Goal: Task Accomplishment & Management: Manage account settings

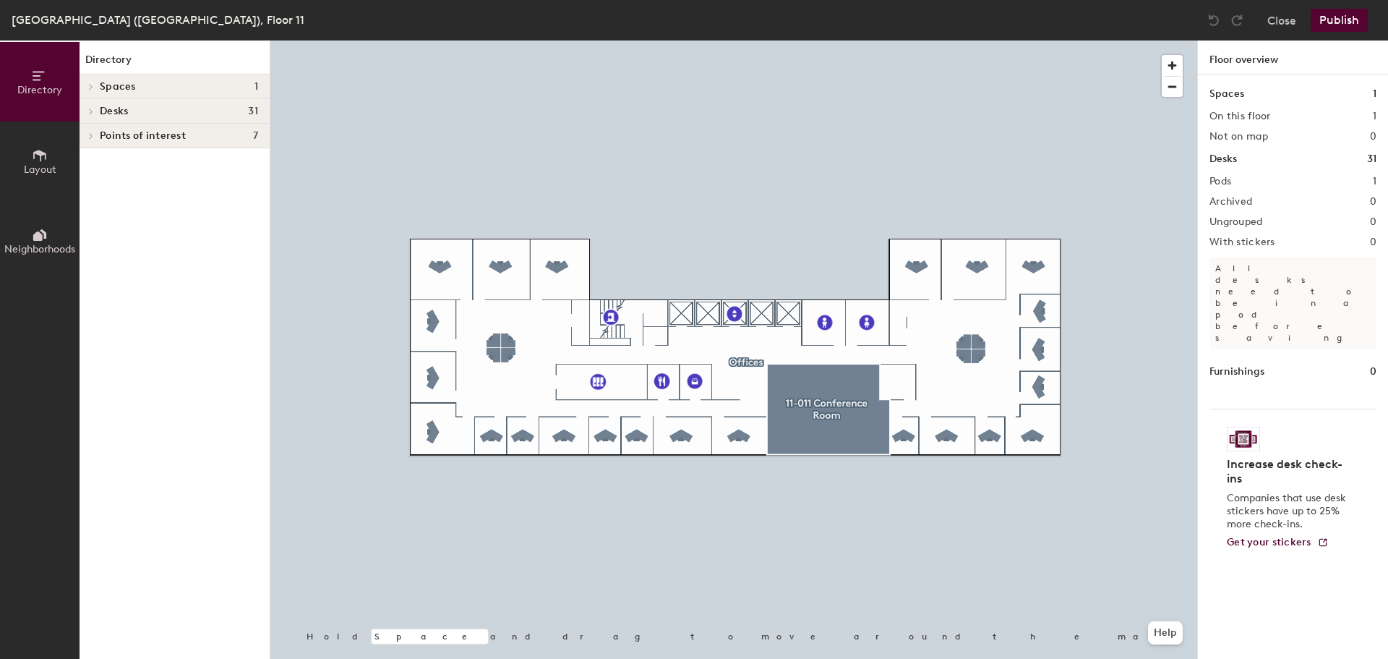
click at [53, 165] on span "Layout" at bounding box center [40, 169] width 33 height 12
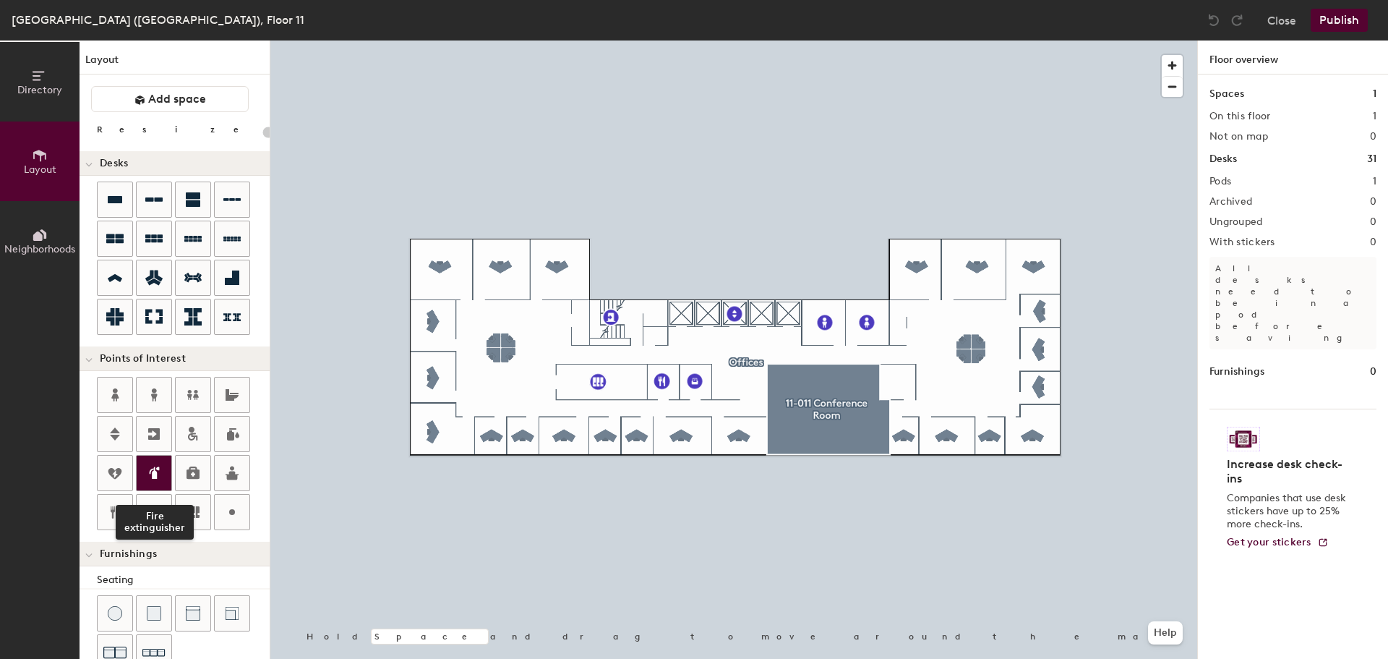
click at [160, 475] on icon at bounding box center [153, 472] width 17 height 17
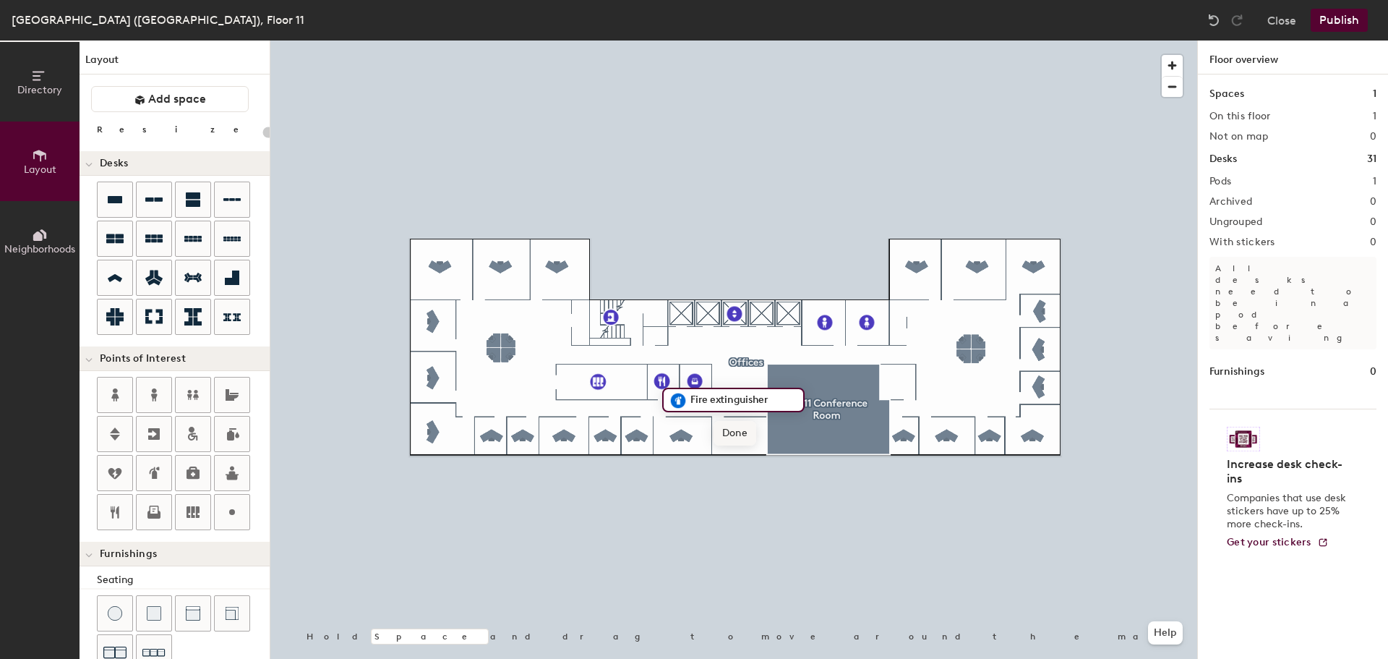
click at [736, 435] on span "Done" at bounding box center [735, 433] width 43 height 25
click at [157, 436] on icon at bounding box center [154, 434] width 12 height 12
type input "20"
type input "Fire Escape"
click at [1098, 281] on span "Done" at bounding box center [1088, 281] width 43 height 25
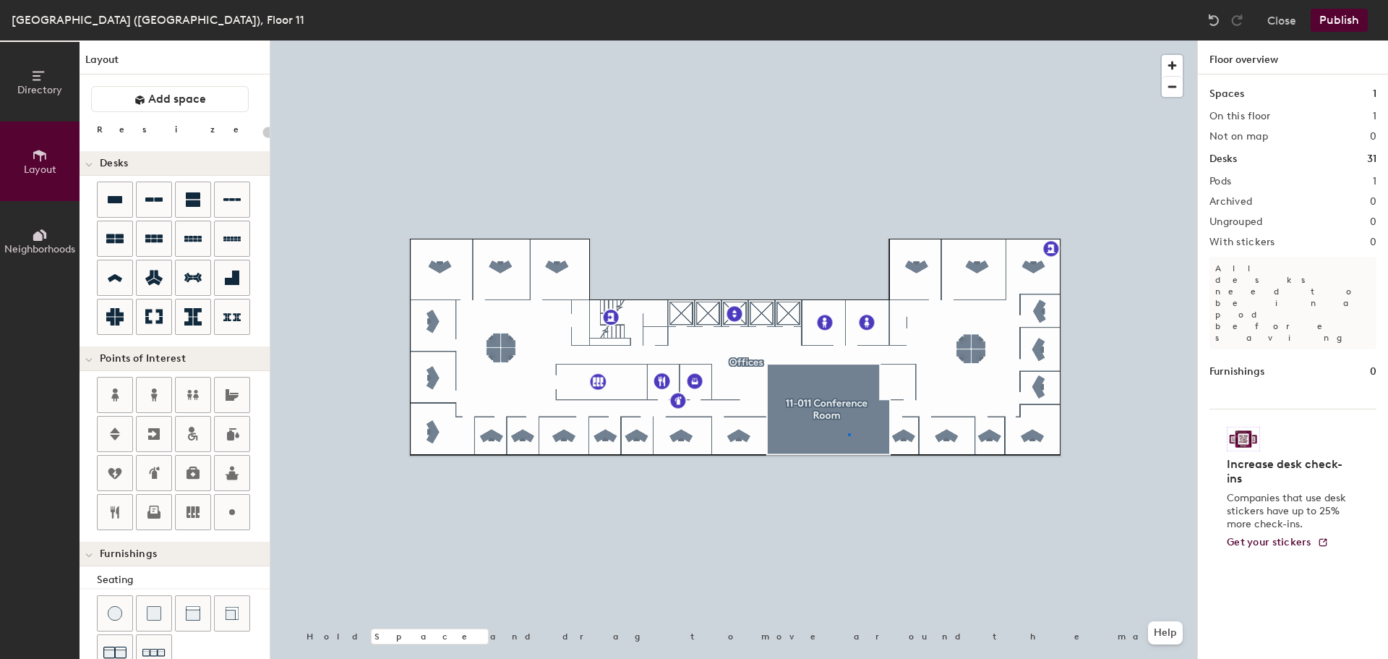
click at [848, 40] on div at bounding box center [733, 40] width 927 height 0
click at [852, 40] on div at bounding box center [733, 40] width 927 height 0
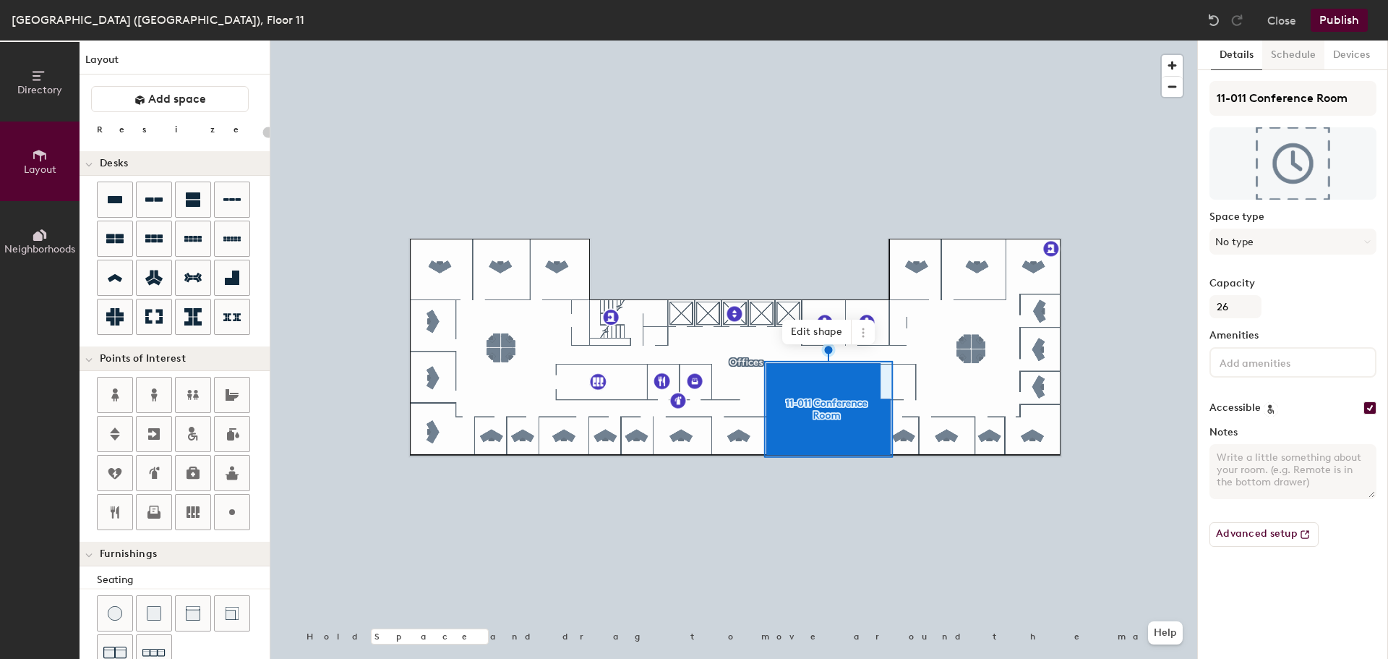
click at [1304, 56] on button "Schedule" at bounding box center [1293, 55] width 62 height 30
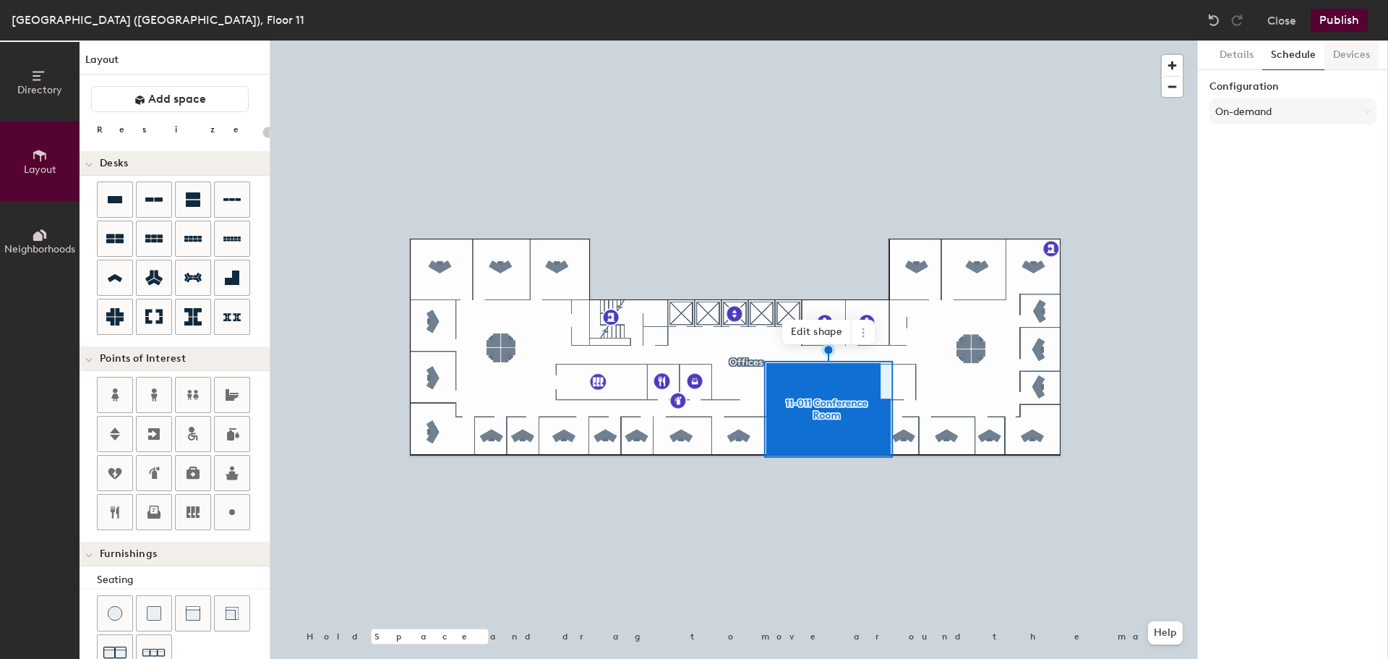
click at [1339, 54] on button "Devices" at bounding box center [1352, 55] width 54 height 30
click at [1245, 55] on button "Details" at bounding box center [1236, 55] width 51 height 30
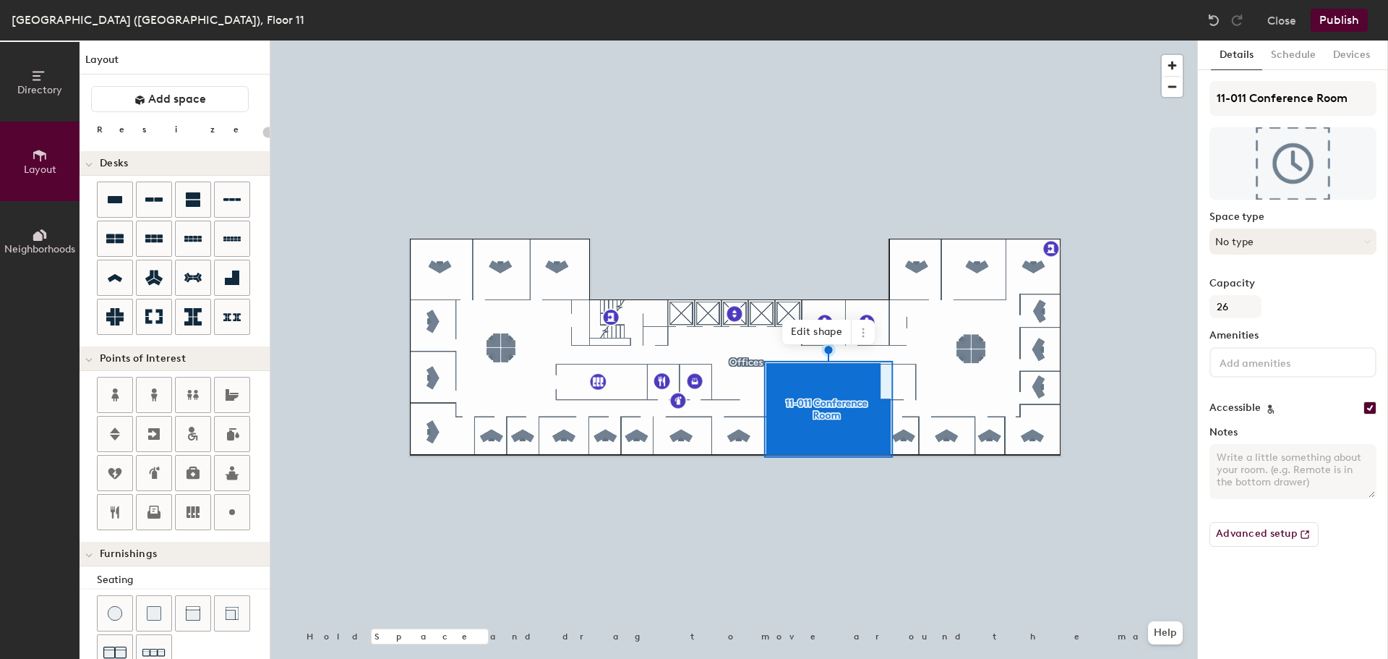
click at [1275, 232] on button "No type" at bounding box center [1293, 241] width 167 height 26
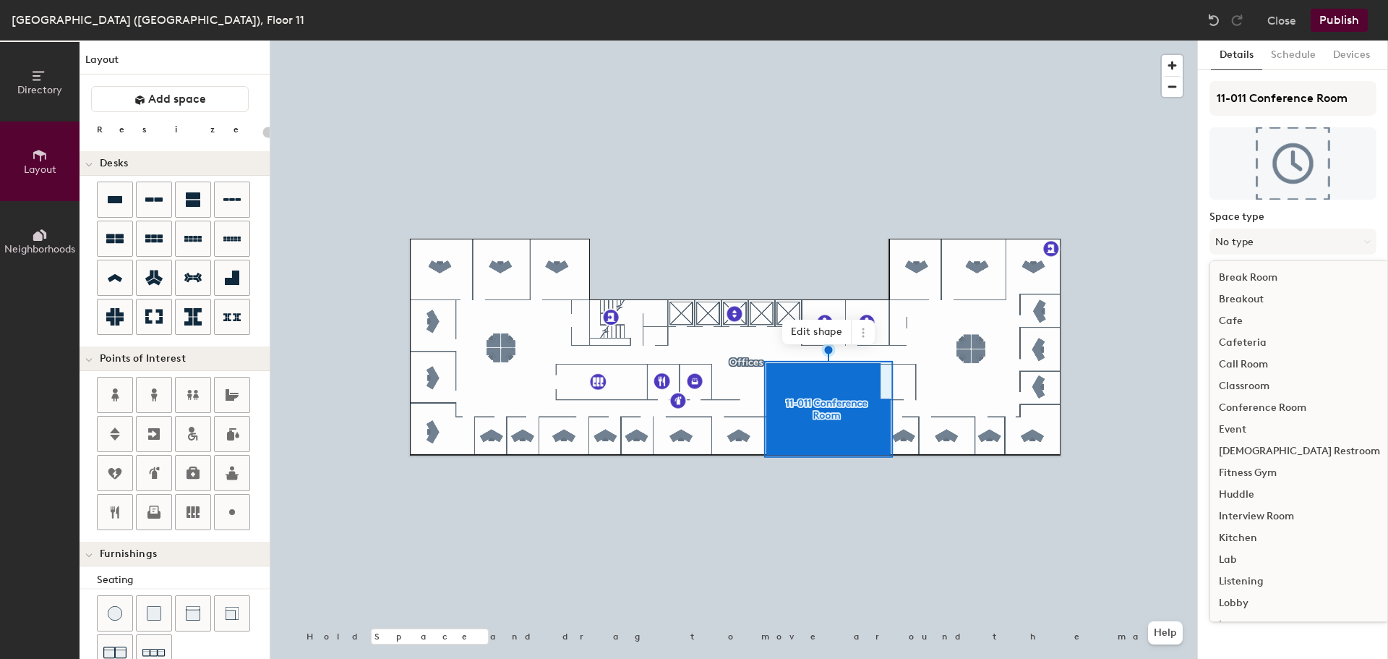
click at [1247, 406] on div "Conference Room" at bounding box center [1299, 408] width 179 height 22
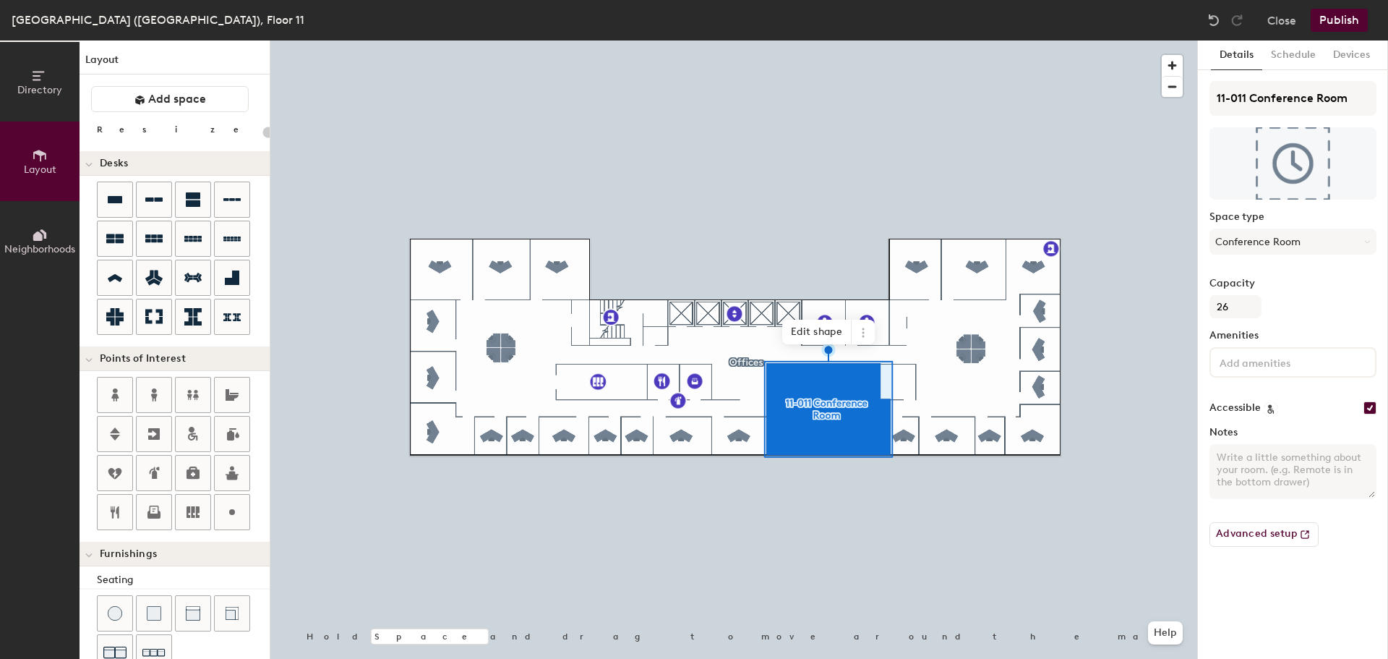
type input "20"
click at [1258, 534] on button "Advanced setup" at bounding box center [1264, 534] width 109 height 25
click at [1237, 454] on textarea "Notes" at bounding box center [1293, 471] width 167 height 55
paste textarea "Boardroom 8 24 Classroom 8 24 Cocktail 15 24 Sixes (Default) 8 24 Square 8 24 T…"
type textarea "Boardroom 8 24 Classroom 8 24 Cocktail 15 24 Sixes (Default) 8 24 Square 8 24 T…"
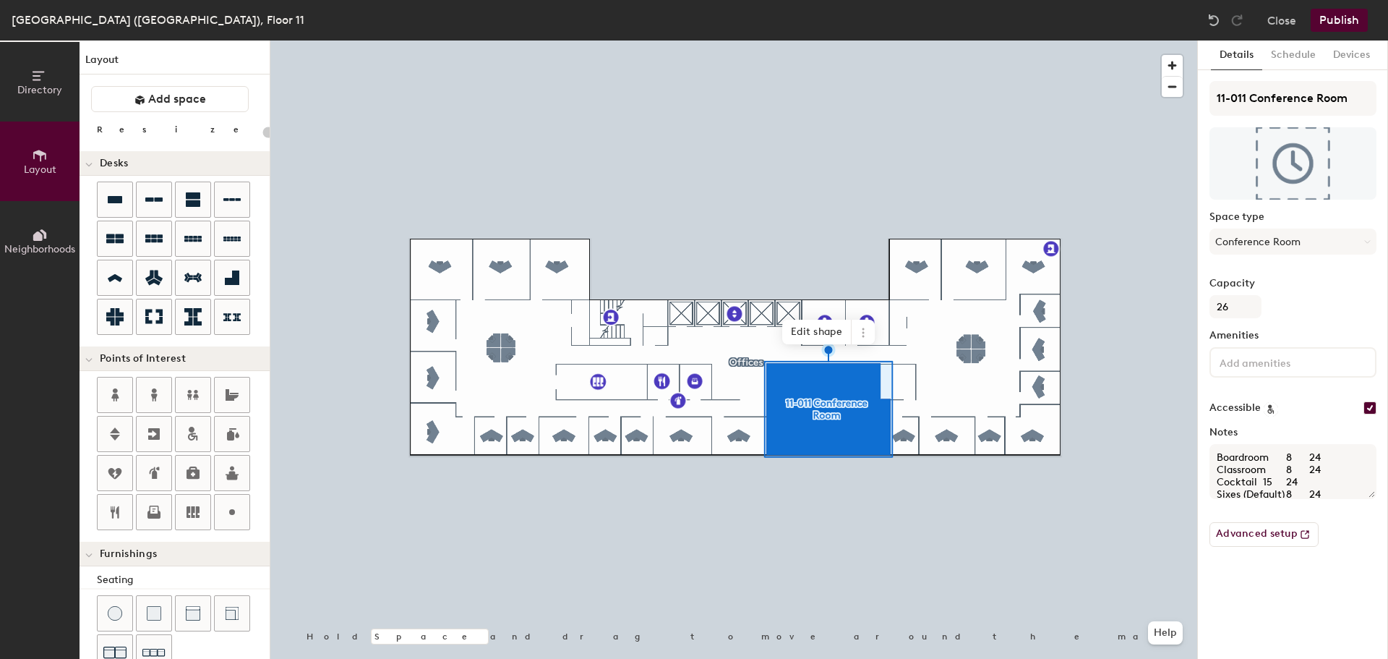
scroll to position [52, 0]
type input "20"
drag, startPoint x: 1262, startPoint y: 475, endPoint x: 1289, endPoint y: 490, distance: 30.8
click at [1270, 482] on textarea "Boardroom 8 24 Classroom 8 24 Cocktail 15 24 Sixes (Default) 8 24 Square 8 24 T…" at bounding box center [1293, 471] width 167 height 55
type textarea "Boardroom 8 24 Classroom 8 24 Cocktail 15 24 Sixes (Default) 8 24 Square 8 24 T…"
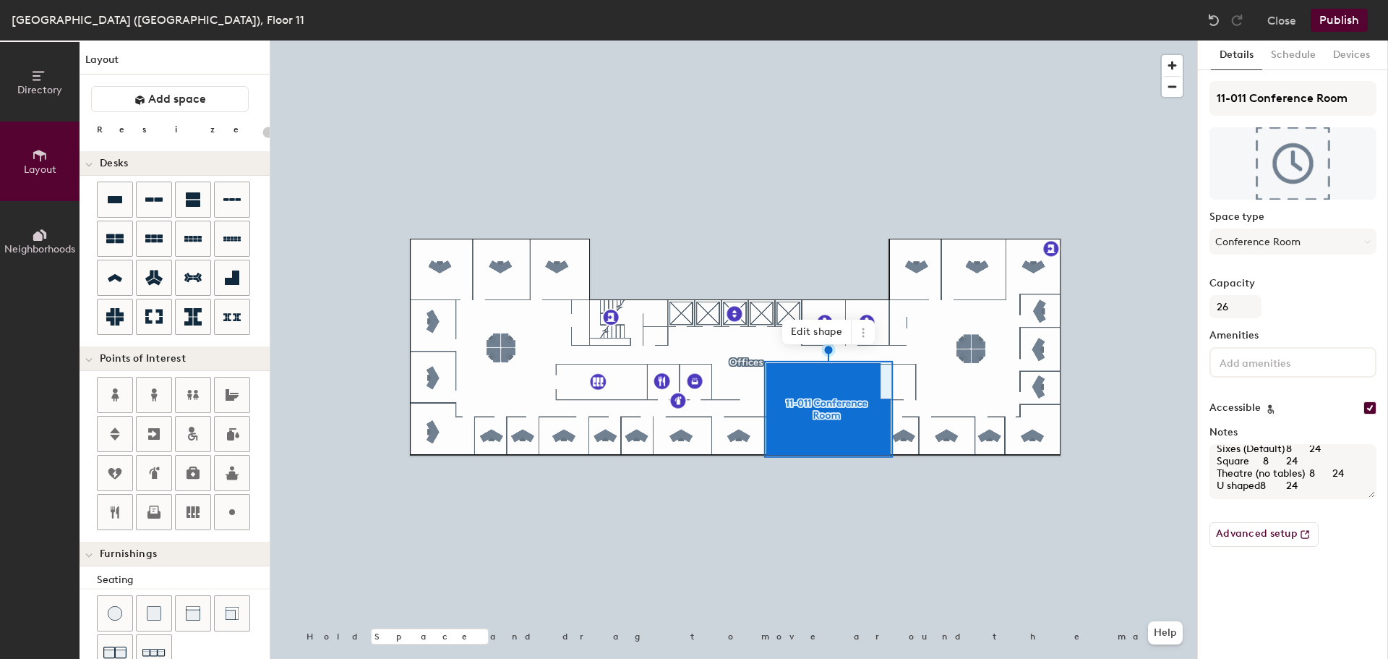
scroll to position [58, 0]
type input "20"
type textarea "Boardroom 8 24 Classroom 8 24 Cocktail 15 24 Sixes (Default) 8 24 Square 8 24 T…"
type input "20"
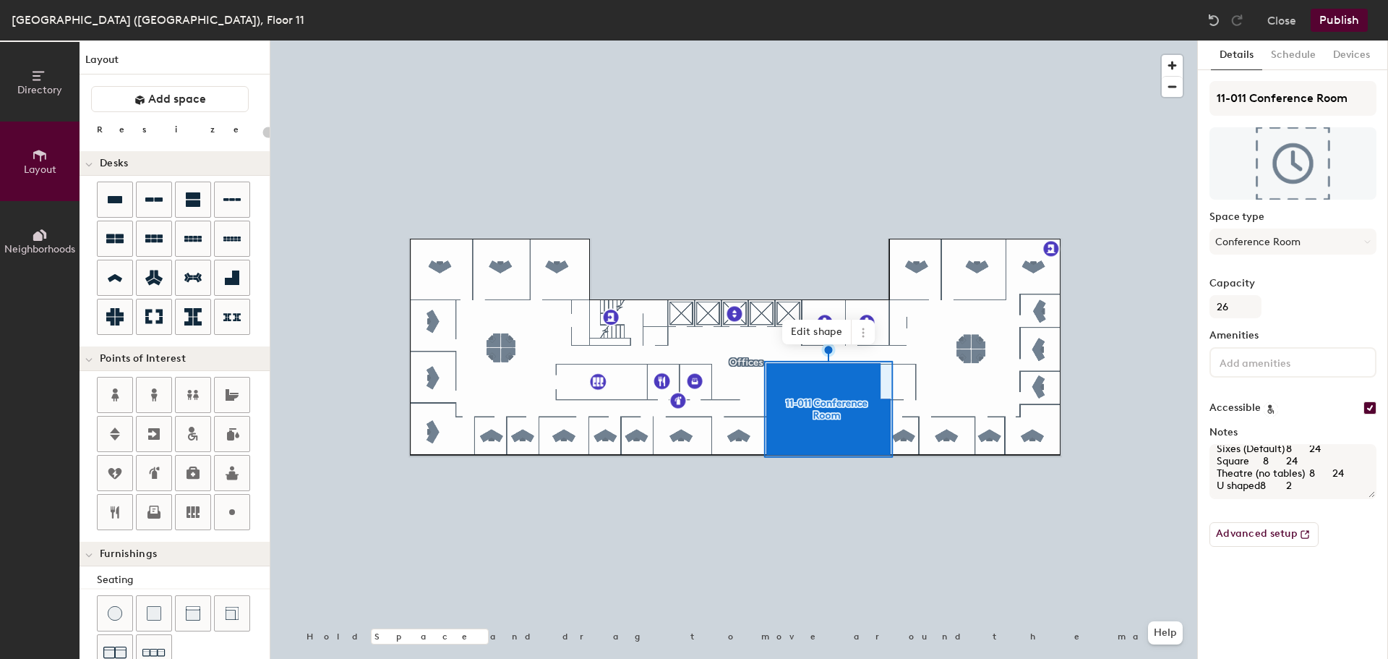
type textarea "Boardroom 8 24 Classroom 8 24 Cocktail 15 24 Sixes (Default) 8 24 Square 8 24 T…"
type input "20"
type textarea "Boardroom 8 24 Classroom 8 24 Cocktail 15 24 Sixes (Default) 8 24 Square 8 24 T…"
type input "20"
type textarea "Boardroom 8 24 Classroom 8 24 Cocktail 15 24 Sixes (Default) 8 24 Square 8 24 T…"
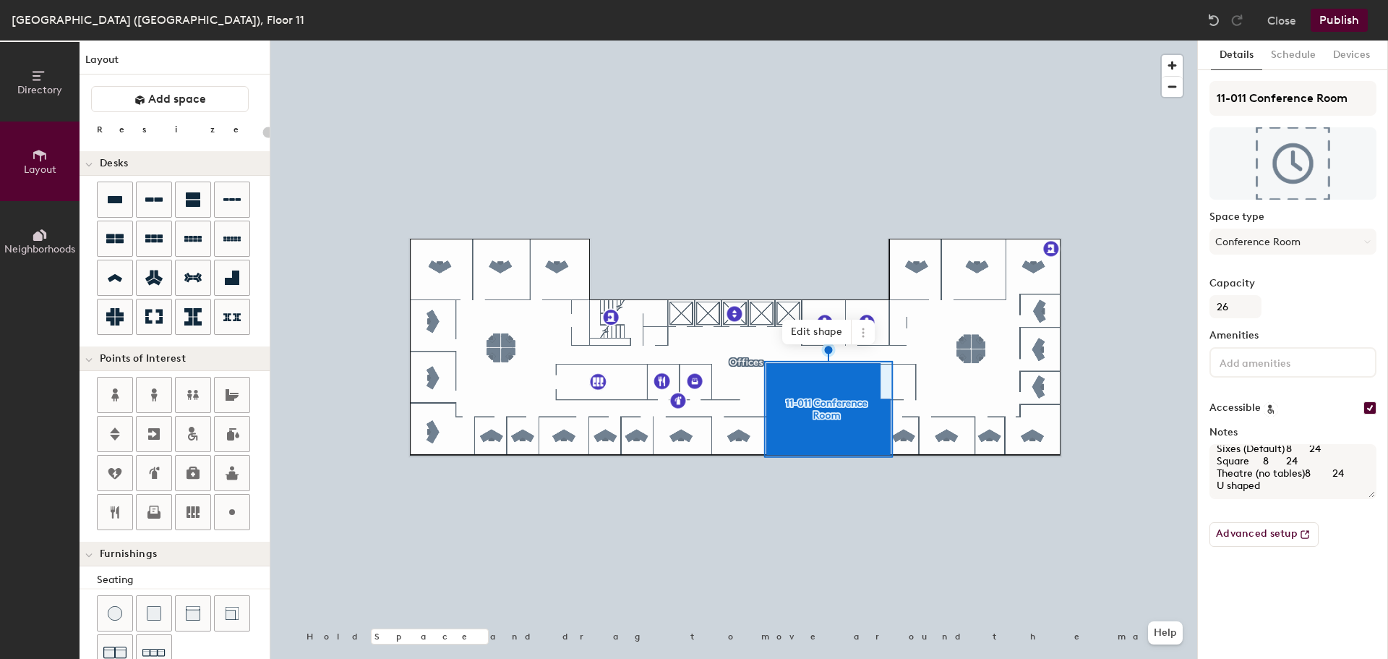
type input "20"
type textarea "Boardroom 8 24 Classroom 8 24 Cocktail 15 24 Sixes (Default) 8 24 Square 8 24 T…"
type input "20"
type textarea "Boardroom 8 24 Classroom 8 24 Cocktail 15 24 Sixes (Default) 8 24 Square 8 24 T…"
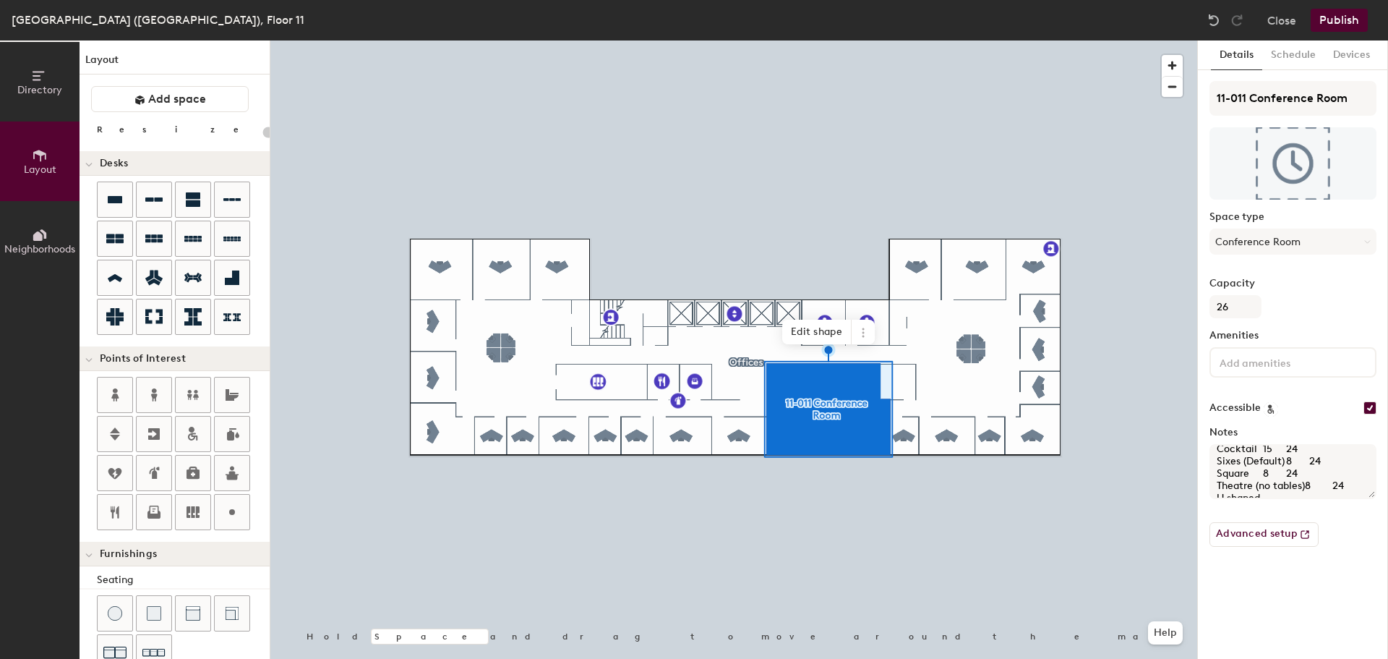
type input "20"
type textarea "Boardroom 8 24 Classroom 8 24 Cocktail 15 24 Sixes (Default) 8 24 Square 24 The…"
type input "20"
type textarea "Boardroom 8 24 Classroom 8 24 Cocktail 15 24 Sixes (Default) 8 24 Square 4 Thea…"
type input "20"
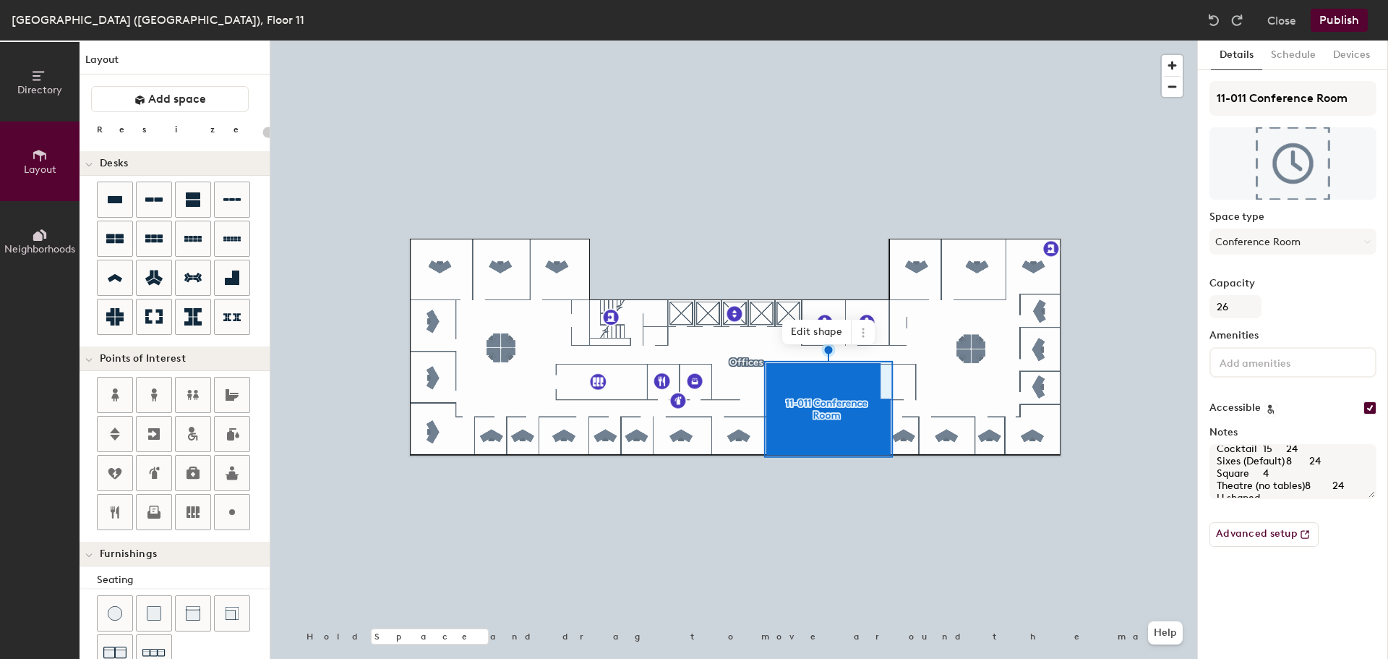
type textarea "Boardroom 8 24 Classroom 8 24 Cocktail 15 24 Sixes (Default) 8 24 Square Theatr…"
type input "20"
type textarea "Boardroom 8 24 Classroom 8 24 Cocktail 15 24 Sixes (Default)8 24 Square Theatre…"
type input "20"
type textarea "Boardroom 8 24 Classroom 8 24 Cocktail 15 24 Sixes (Default) 24 Square Theatre …"
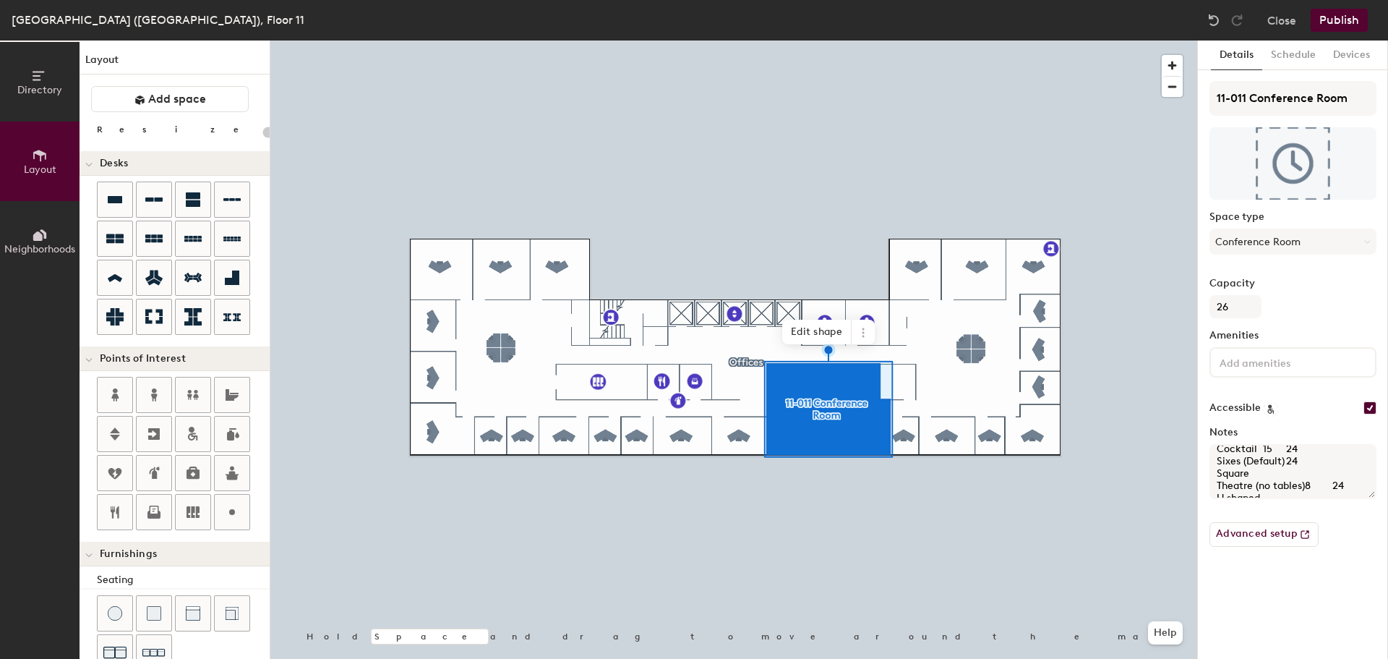
type input "20"
type textarea "Boardroom 8 24 Classroom 8 24 Cocktail 15 24 Sixes (Default)4 Square Theatre (n…"
type input "20"
type textarea "Boardroom 8 24 Classroom 8 24 Cocktail 15 24 Sixes (Default) Square Theatre (no…"
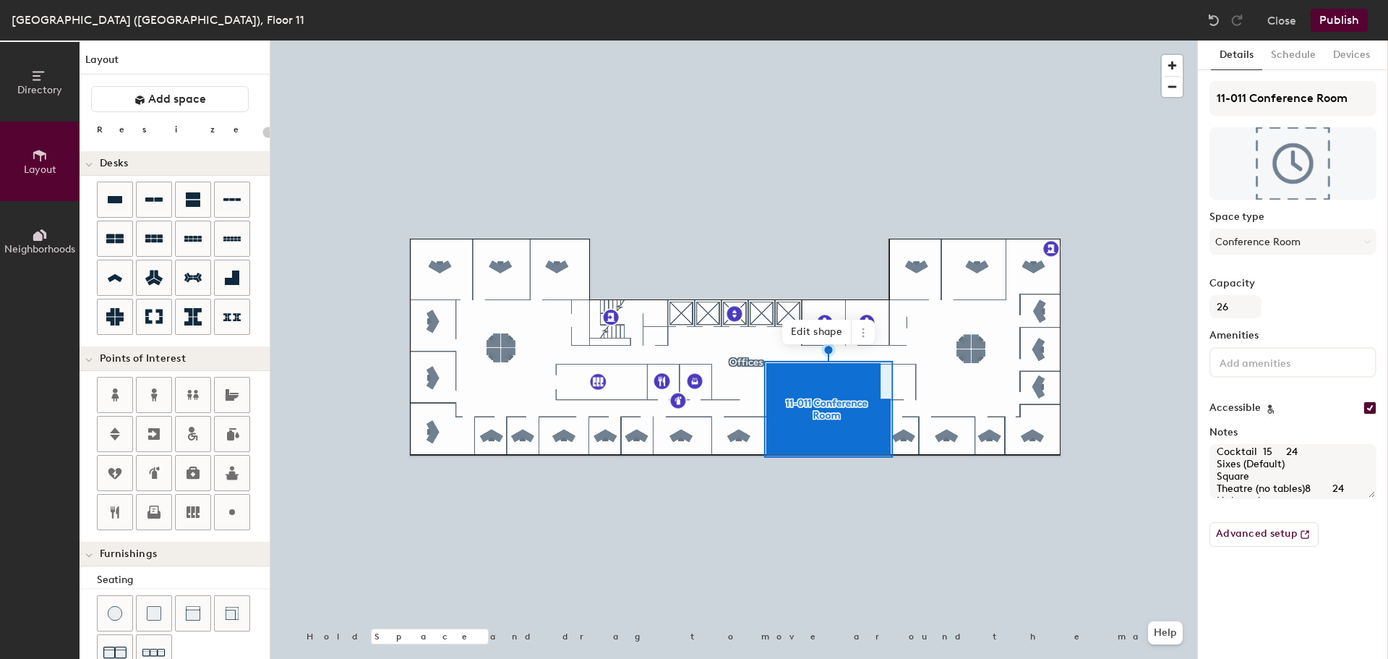
type input "20"
type textarea "Boardroom 8 24 Classroom 8 24 Cocktail 5 24 Sixes (Default) Square Theatre (no …"
type input "20"
type textarea "Boardroom 8 24 Classroom 8 24 Cocktail 24 Sixes (Default) Square Theatre (no ta…"
type input "20"
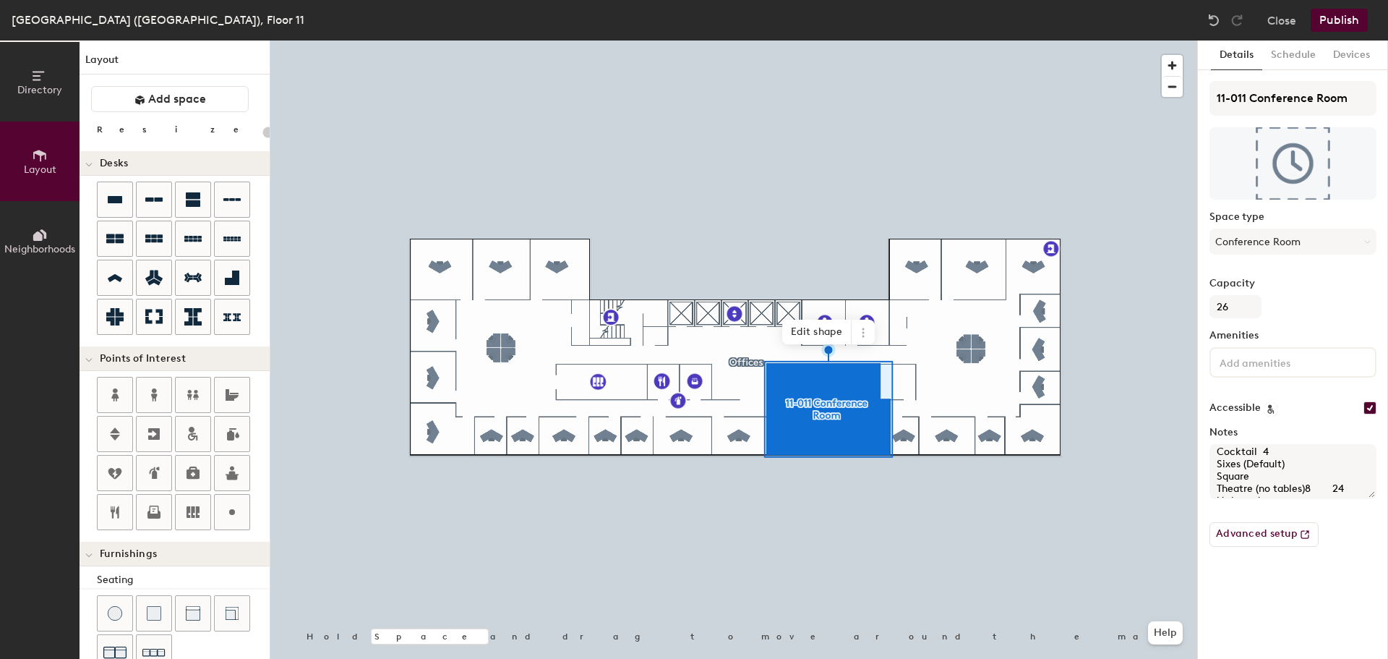
type textarea "Boardroom 8 24 Classroom 8 24 Cocktail Sixes (Default) Square Theatre (no table…"
type input "20"
type textarea "Boardroom 8 24 Classroom 8 24 Cocktail Sixes (Default) Square Theatre (no table…"
type input "20"
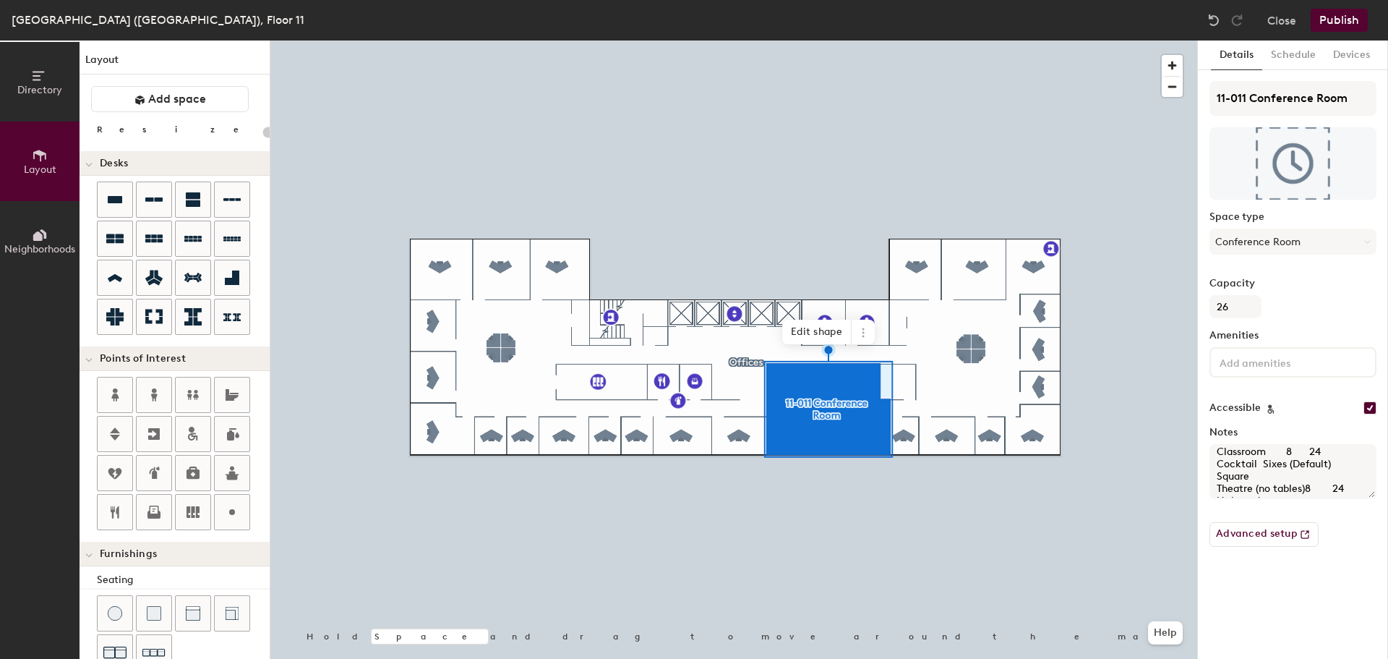
type textarea "Boardroom 8 24 Classroom 8 24 Cocktail 15 24 Sixes (Default) Square Theatre (no…"
type input "20"
type textarea "Boardroom 8 24 Classroom 8 24 Cocktail15 24 Sixes (Default) Square Theatre (no …"
type input "20"
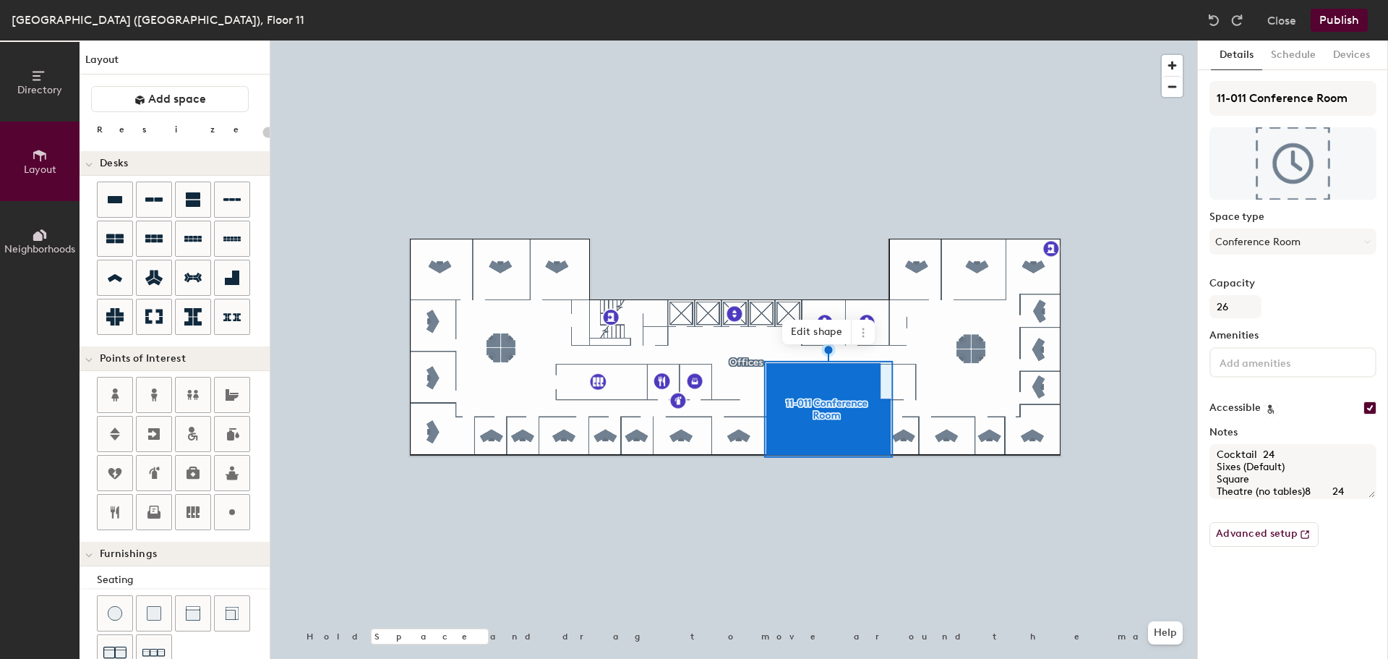
type textarea "Boardroom 8 24 Classroom 8 24 Cocktail24 Sixes (Default) Square Theatre (no tab…"
type input "20"
type textarea "Boardroom 8 24 Classroom 8 24 Cocktail Sixes (Default) Square Theatre (no table…"
type input "20"
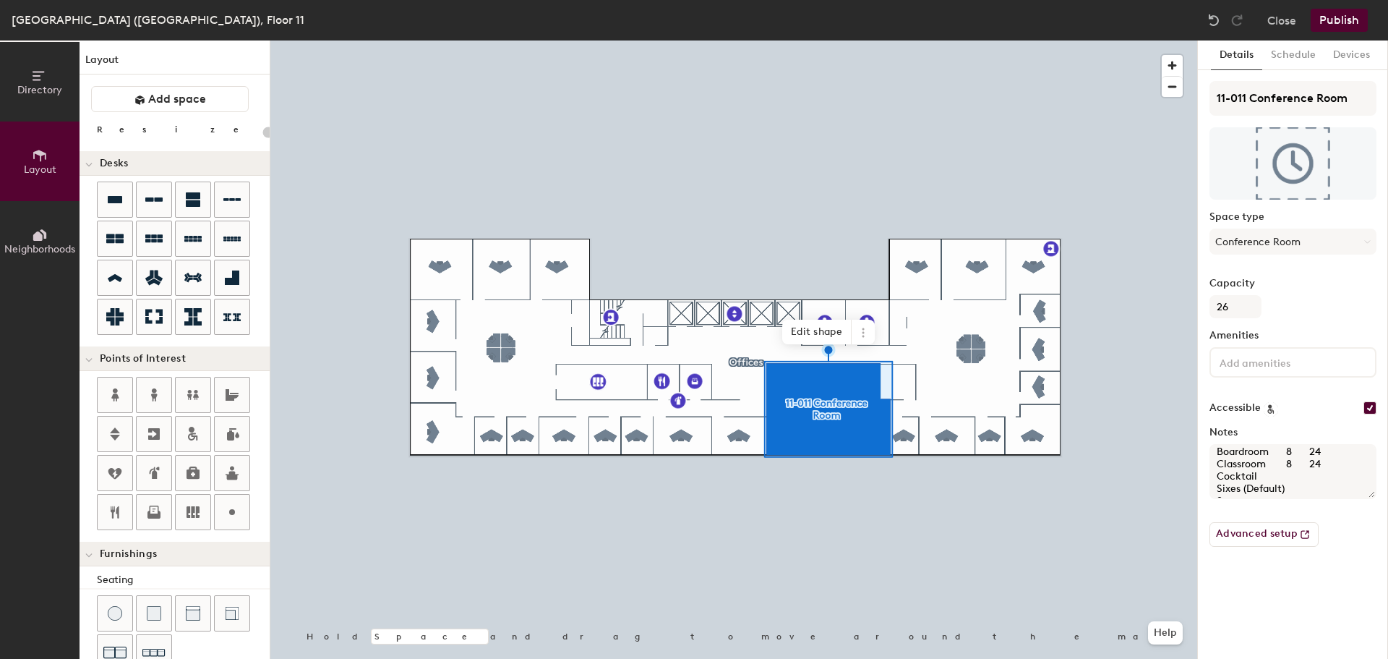
type textarea "Boardroom 8 24 Classroom8 24 Cocktail Sixes (Default) Square Theatre (no tables…"
type input "20"
type textarea "Boardroom 8 24 Classroom 24 Cocktail Sixes (Default) Square Theatre (no tables)…"
type input "20"
type textarea "Boardroom 8 24 Classroom4 Cocktail Sixes (Default) Square Theatre (no tables)8 …"
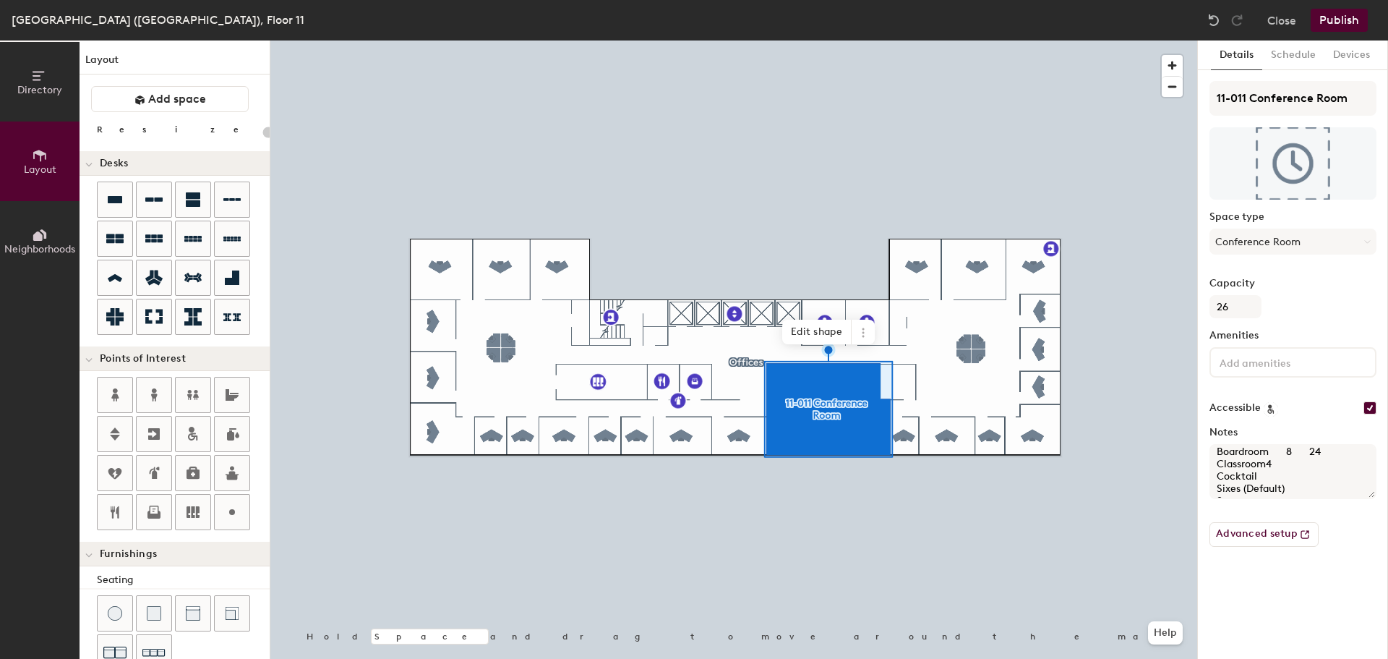
type input "20"
type textarea "Boardroom 8 24 Classroom Cocktail Sixes (Default) Square Theatre (no tables)8 2…"
type input "20"
type textarea "Boardroom8 24 Classroom Cocktail Sixes (Default) Square Theatre (no tables)8 24…"
type input "20"
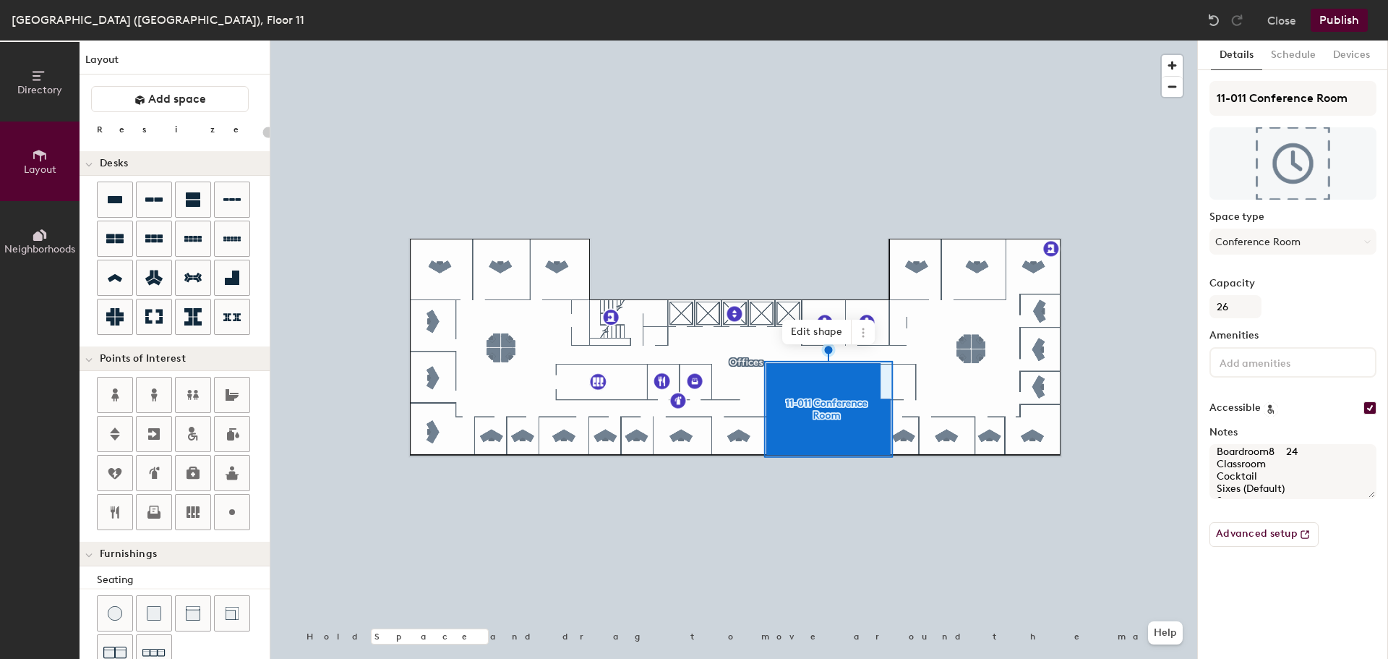
type textarea "Boardroom 24 Classroom Cocktail Sixes (Default) Square Theatre (no tables)8 24 …"
type input "20"
type textarea "Boardroom4 Classroom Cocktail Sixes (Default) Square Theatre (no tables)8 24 U …"
type input "20"
type textarea "Boardroom Classroom Cocktail Sixes (Default) Square Theatre (no tables)8 24 U s…"
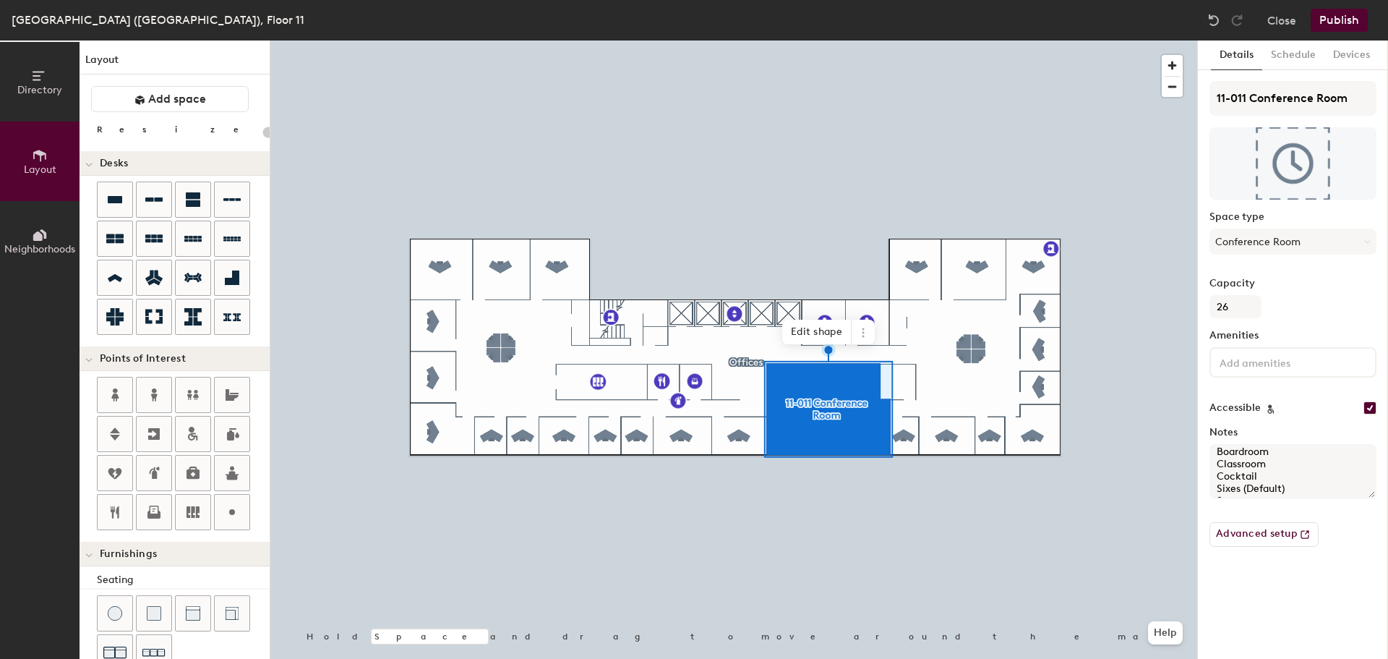
type input "20"
type textarea "Boardroom Classroom Cocktail Sixes (Default) Square Theatre (no tables)8 24 U s…"
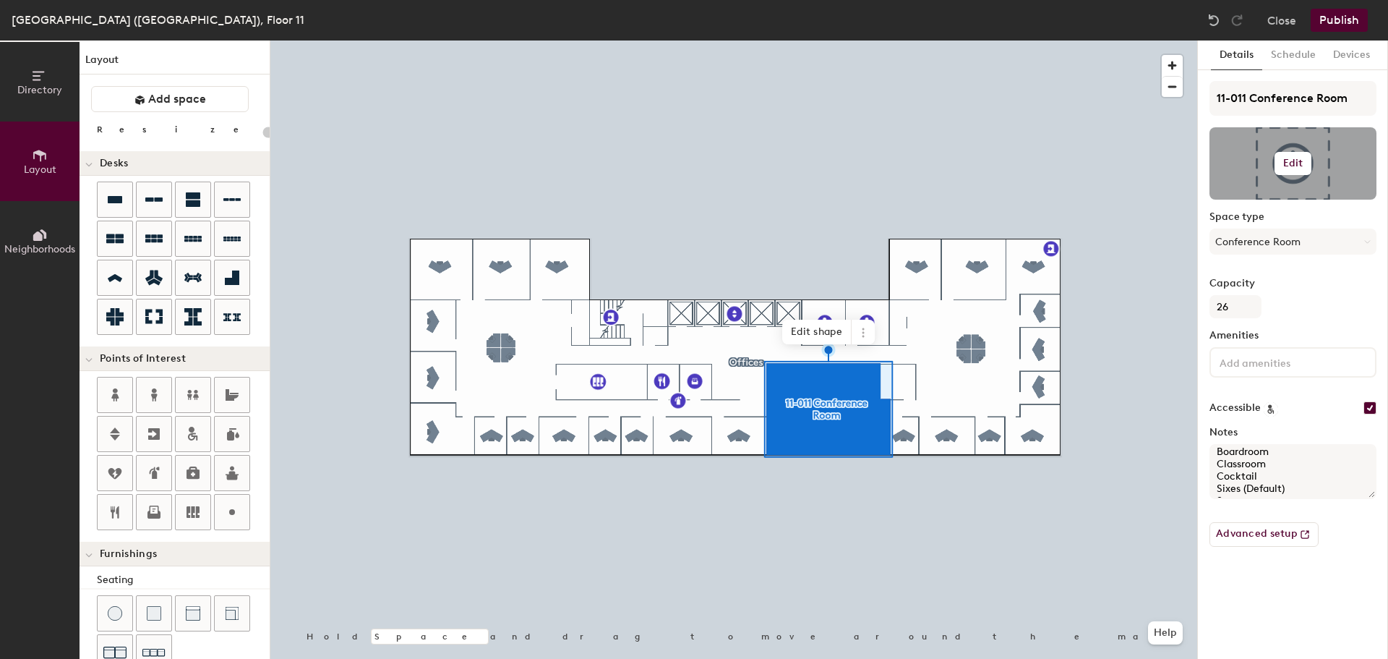
click at [1289, 174] on button "Edit" at bounding box center [1294, 163] width 38 height 23
click at [1250, 201] on input "file" at bounding box center [1305, 205] width 166 height 22
click at [1257, 200] on input "file" at bounding box center [1305, 205] width 166 height 22
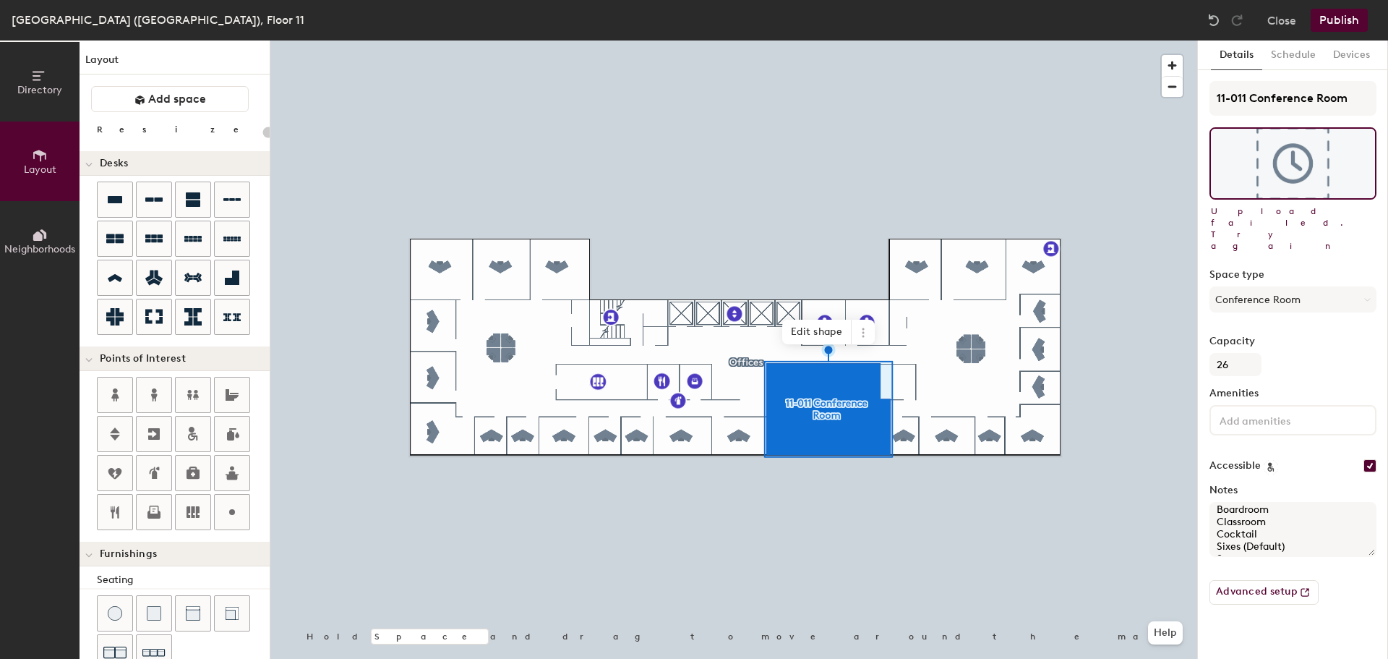
click at [855, 40] on div at bounding box center [733, 40] width 927 height 0
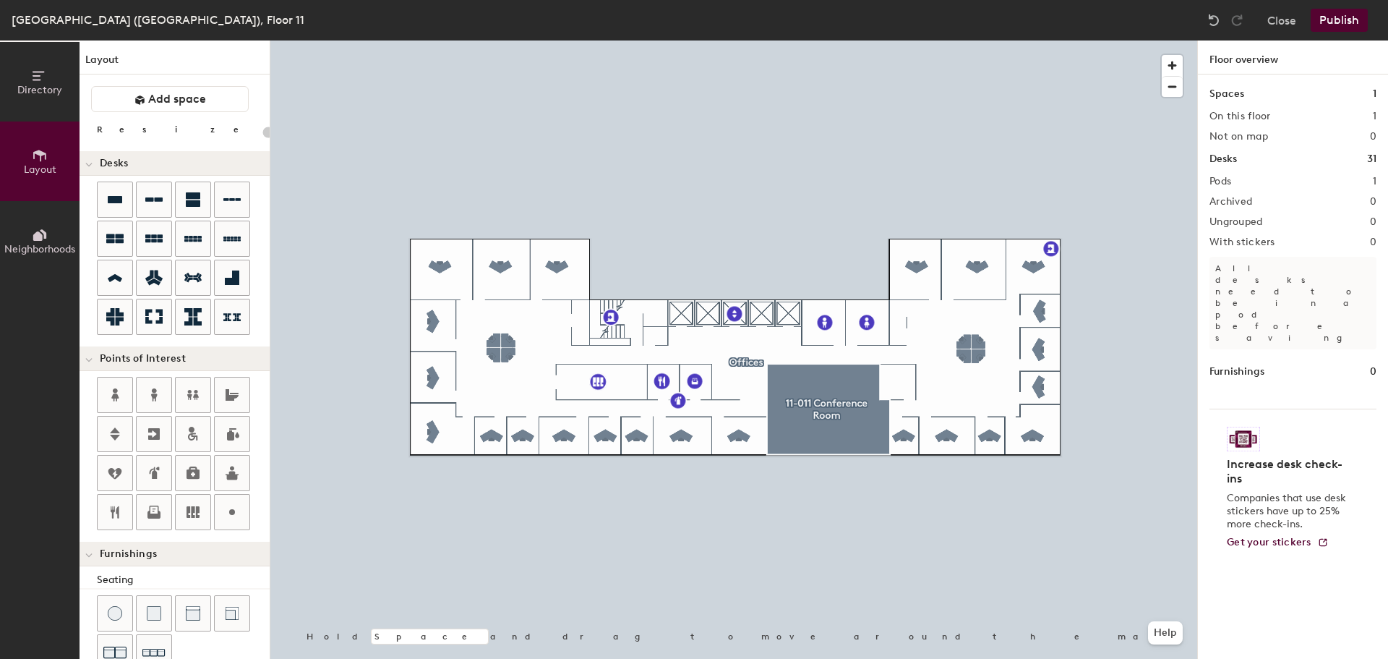
click at [1347, 21] on button "Publish" at bounding box center [1339, 20] width 57 height 23
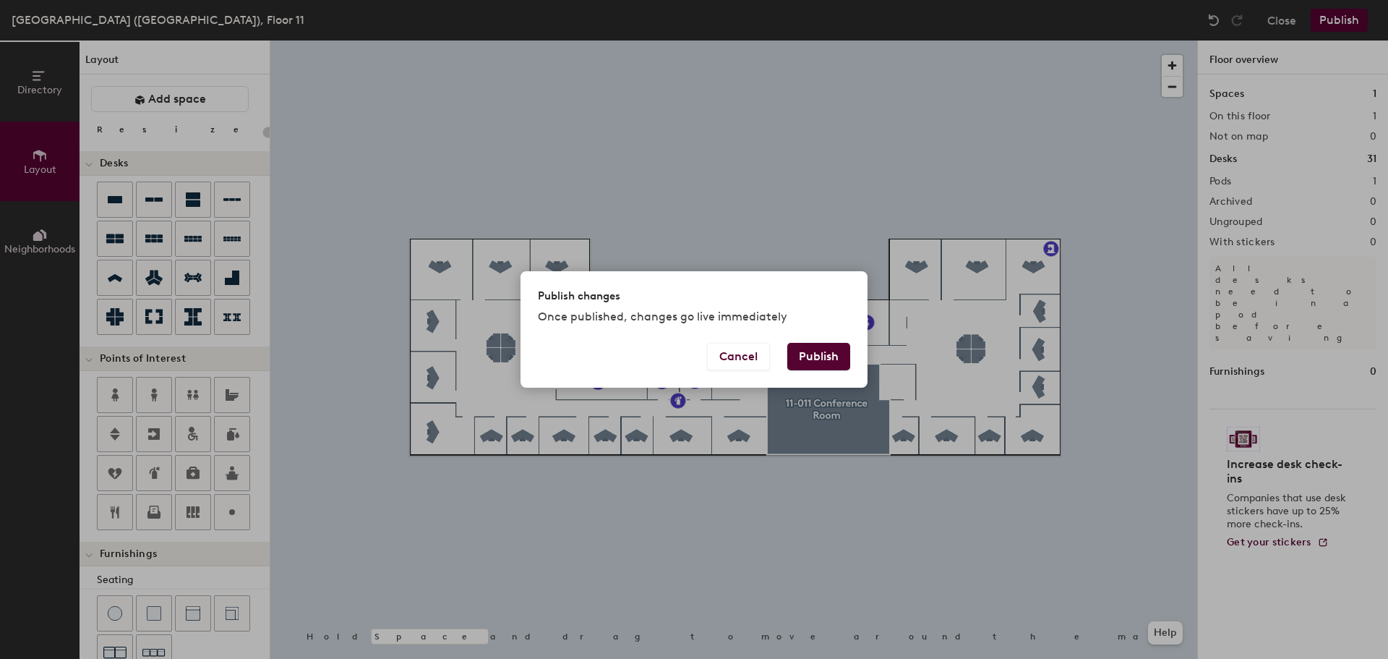
click at [823, 364] on button "Publish" at bounding box center [818, 356] width 63 height 27
type input "20"
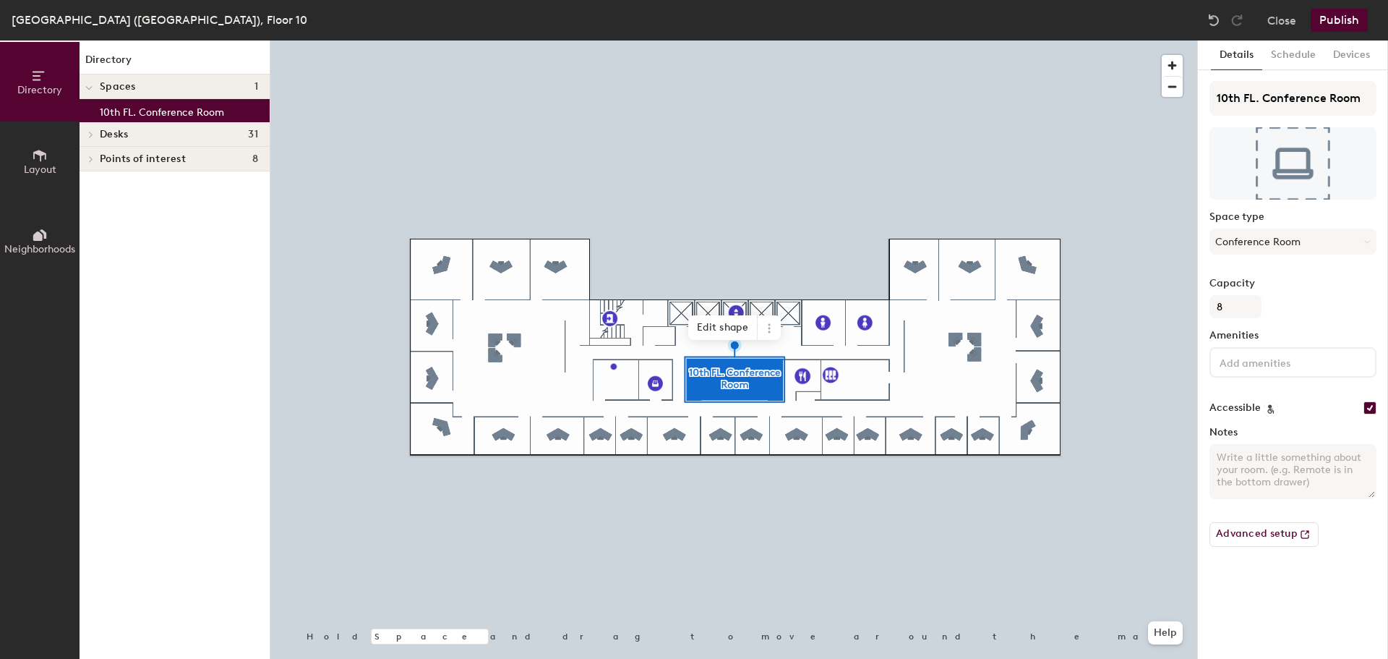
click at [50, 163] on button "Layout" at bounding box center [40, 161] width 80 height 80
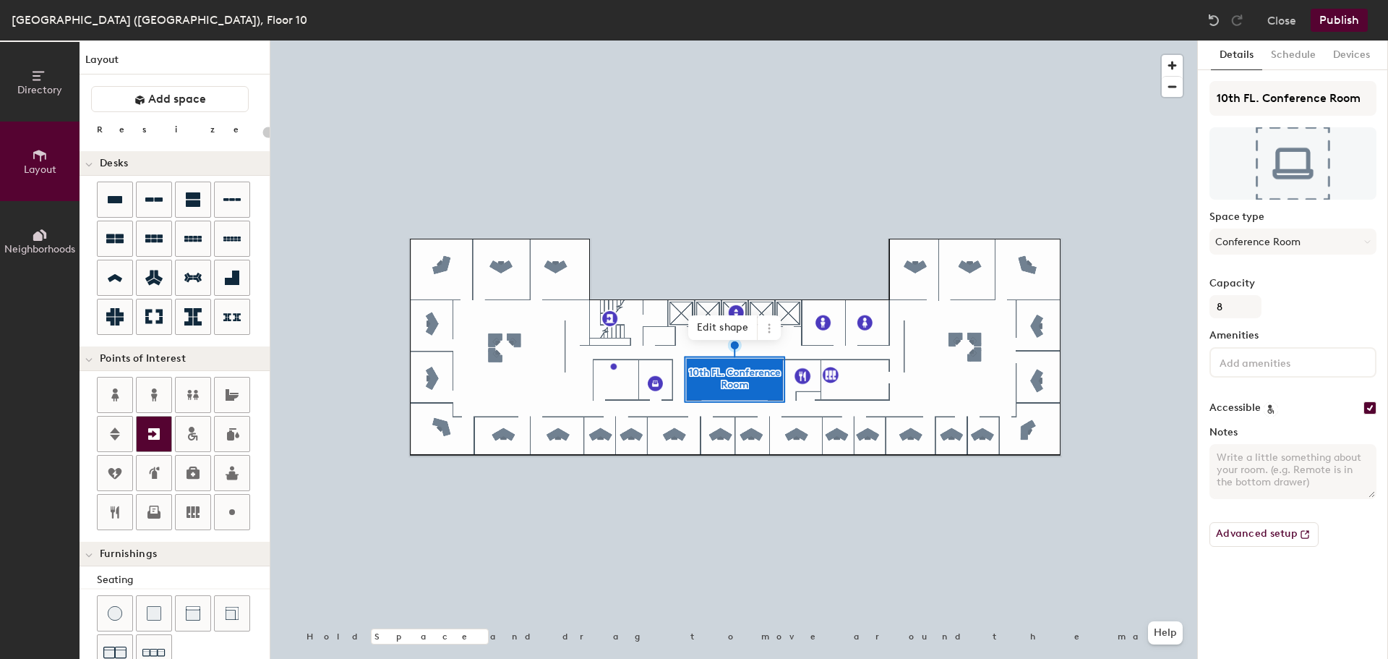
click at [158, 429] on icon at bounding box center [154, 434] width 12 height 12
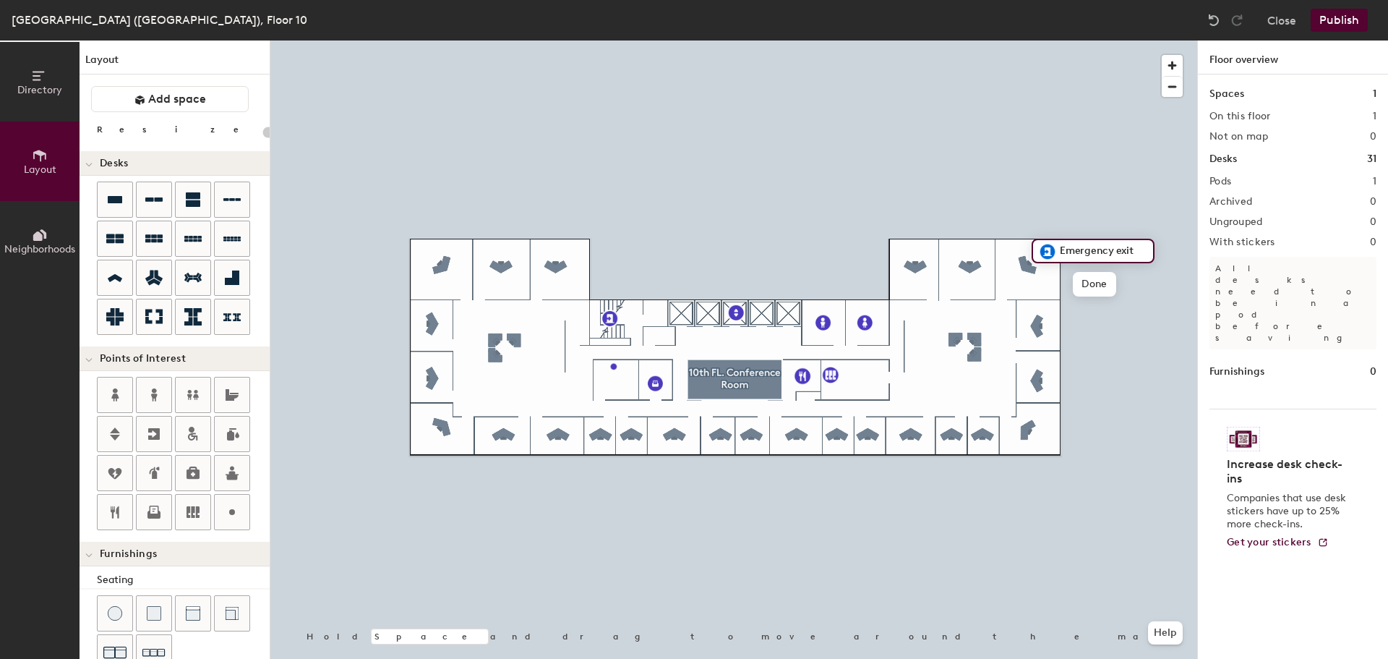
type input "20"
type input "Fire Escape"
click at [1087, 283] on span "Done" at bounding box center [1085, 284] width 43 height 25
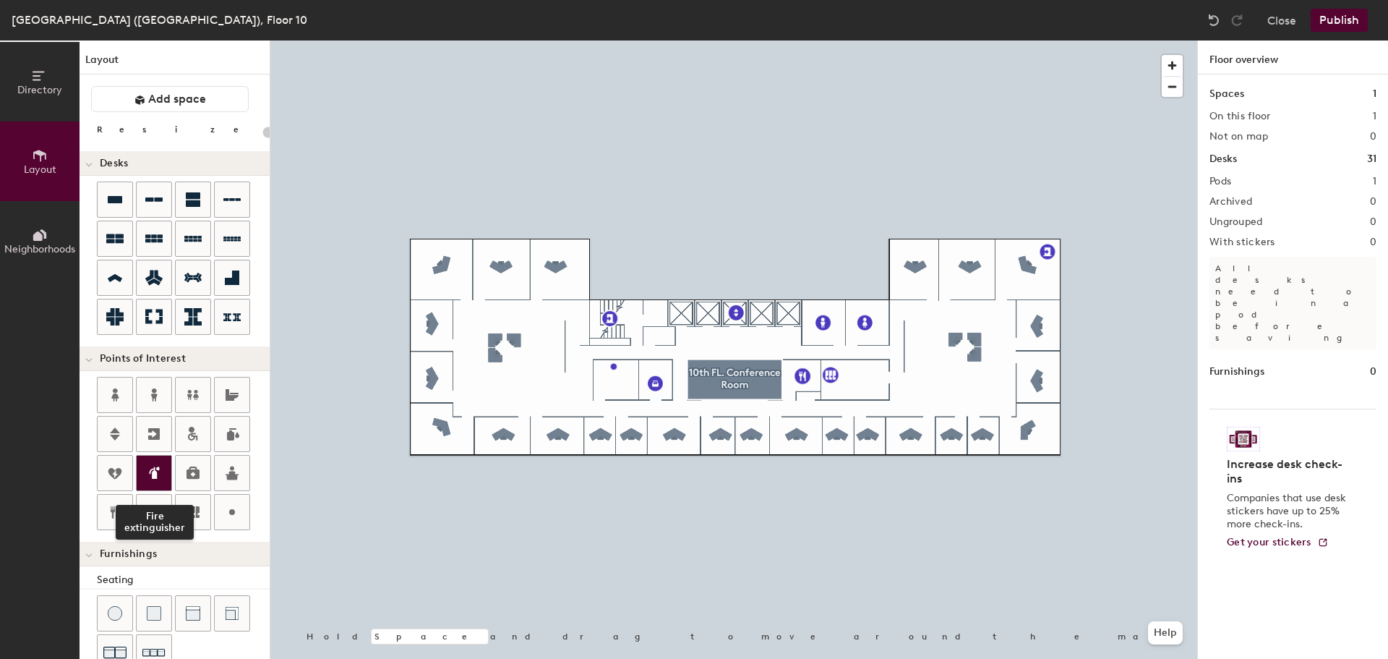
click at [158, 467] on icon at bounding box center [155, 472] width 7 height 12
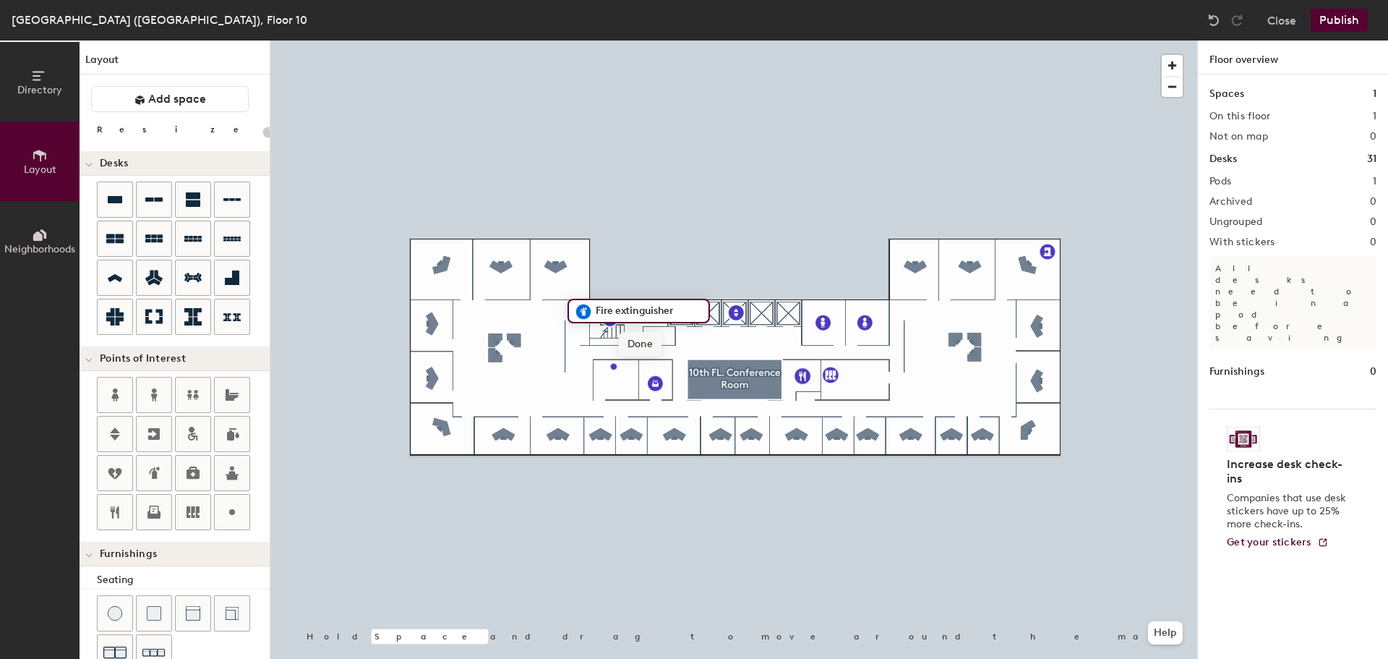
click at [638, 346] on span "Done" at bounding box center [640, 344] width 43 height 25
click at [159, 474] on icon at bounding box center [153, 472] width 17 height 17
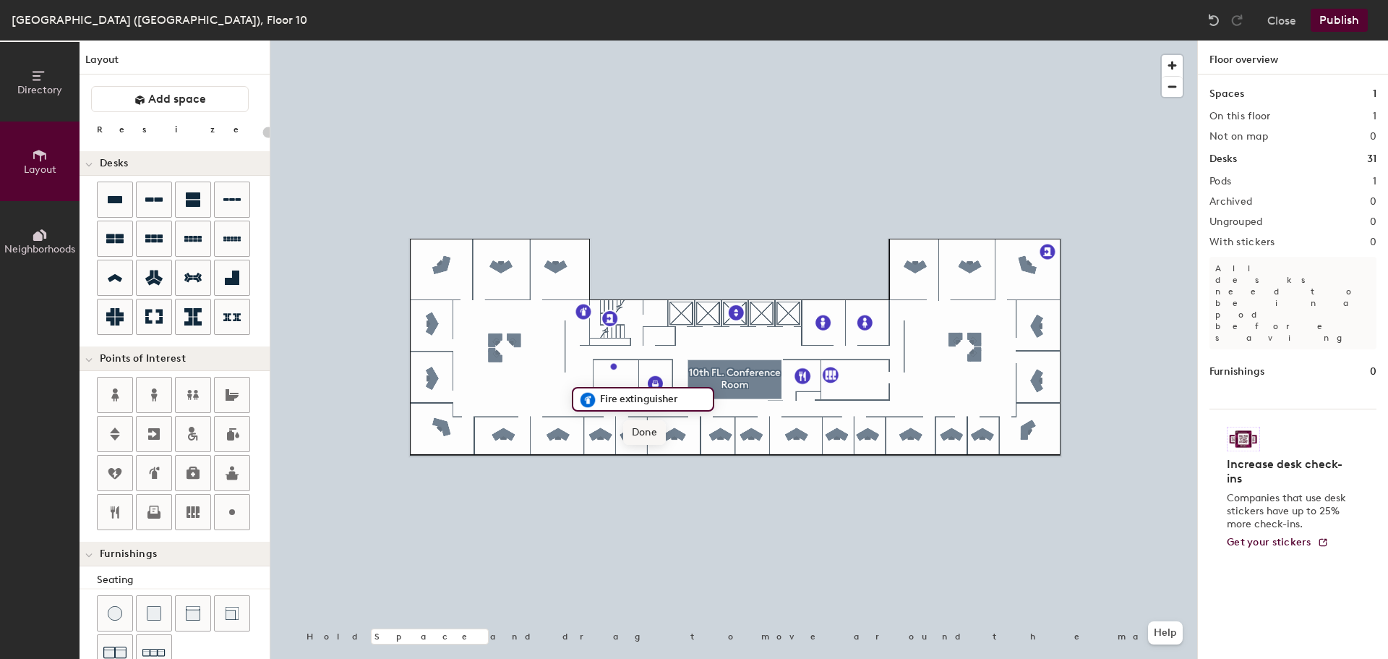
click at [643, 430] on span "Done" at bounding box center [644, 432] width 43 height 25
click at [1336, 17] on button "Publish" at bounding box center [1339, 20] width 57 height 23
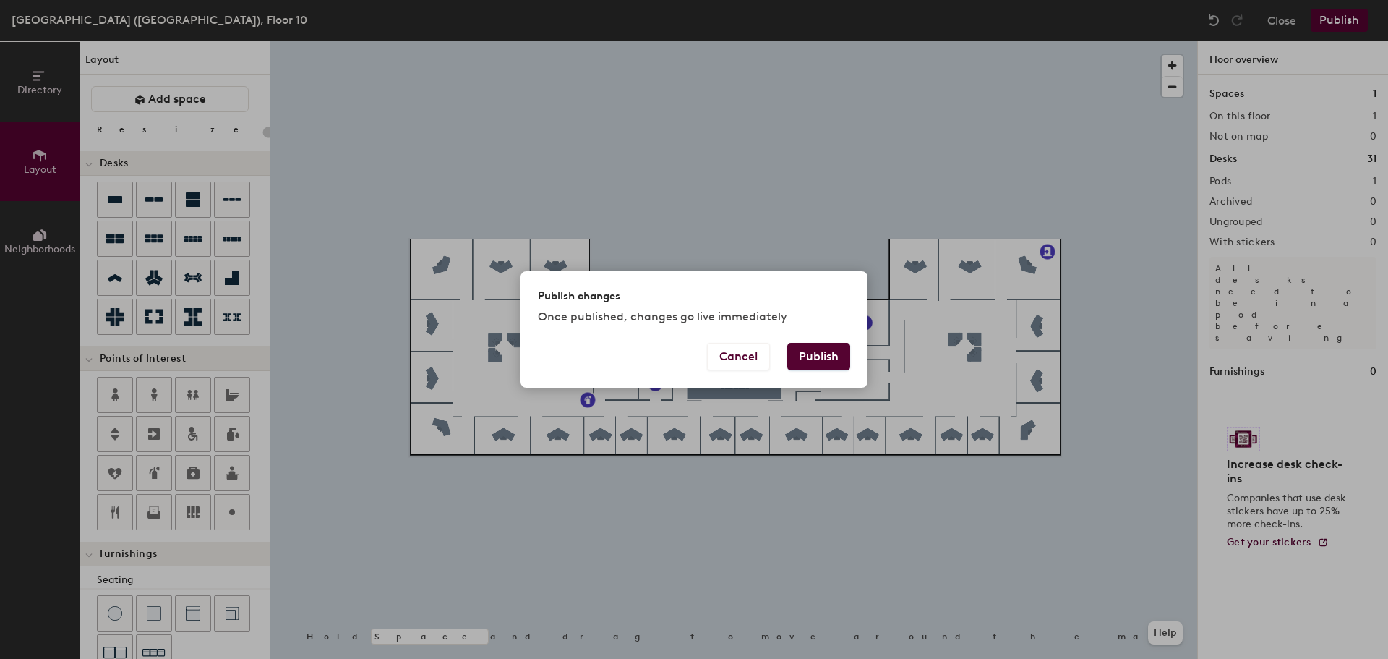
click at [821, 364] on button "Publish" at bounding box center [818, 356] width 63 height 27
type input "20"
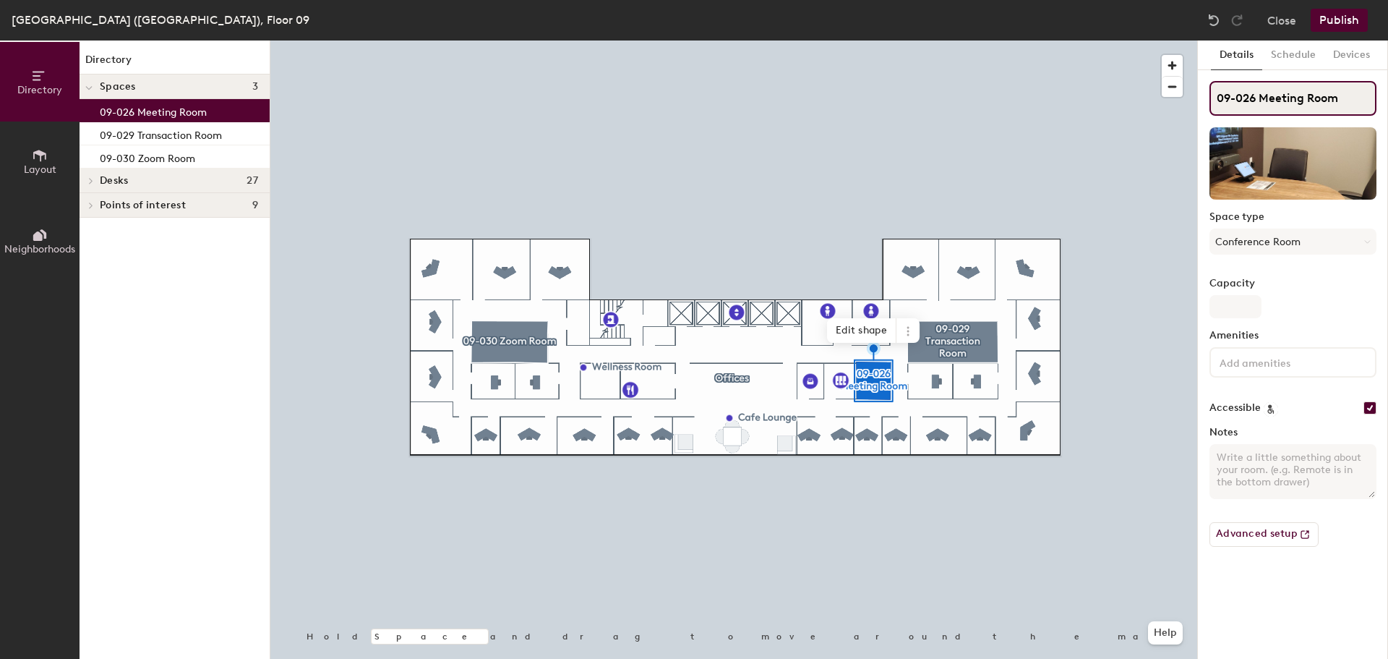
drag, startPoint x: 1262, startPoint y: 95, endPoint x: 1342, endPoint y: 99, distance: 80.4
click at [1342, 99] on input "09-026 Meeting Room" at bounding box center [1293, 98] width 167 height 35
type input "09-026 Zoom Room"
click at [1356, 61] on button "Devices" at bounding box center [1352, 55] width 54 height 30
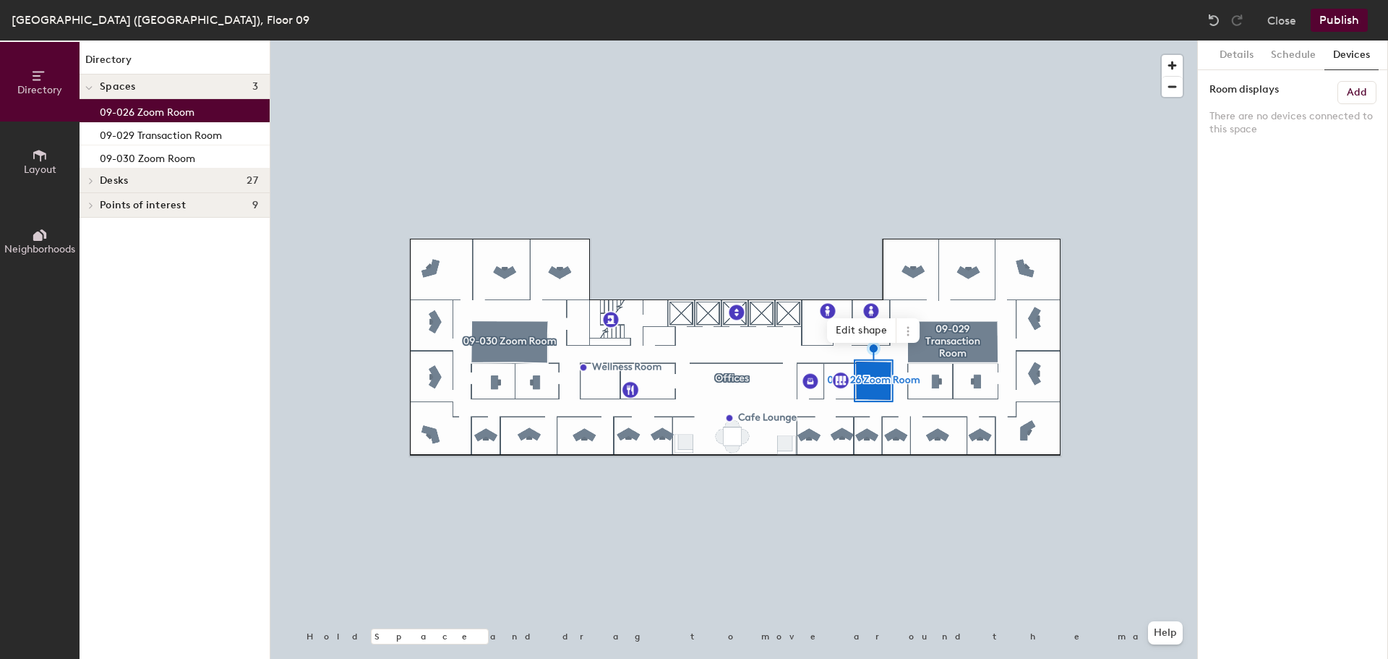
click at [1361, 92] on h6 "Add" at bounding box center [1357, 93] width 20 height 12
click at [1249, 88] on label "Room displays" at bounding box center [1244, 89] width 69 height 17
click at [1246, 110] on p "There are no devices connected to this space" at bounding box center [1293, 123] width 167 height 26
click at [1295, 55] on button "Schedule" at bounding box center [1293, 55] width 62 height 30
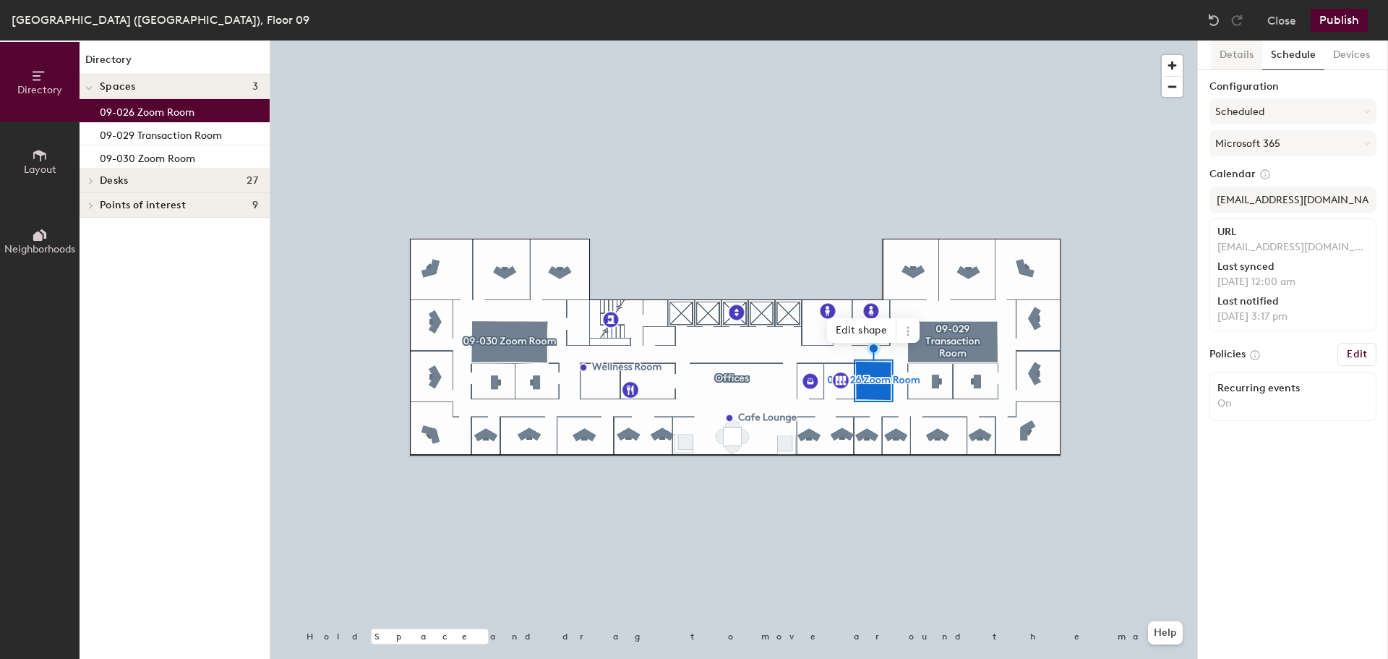
click at [1248, 56] on button "Details" at bounding box center [1236, 55] width 51 height 30
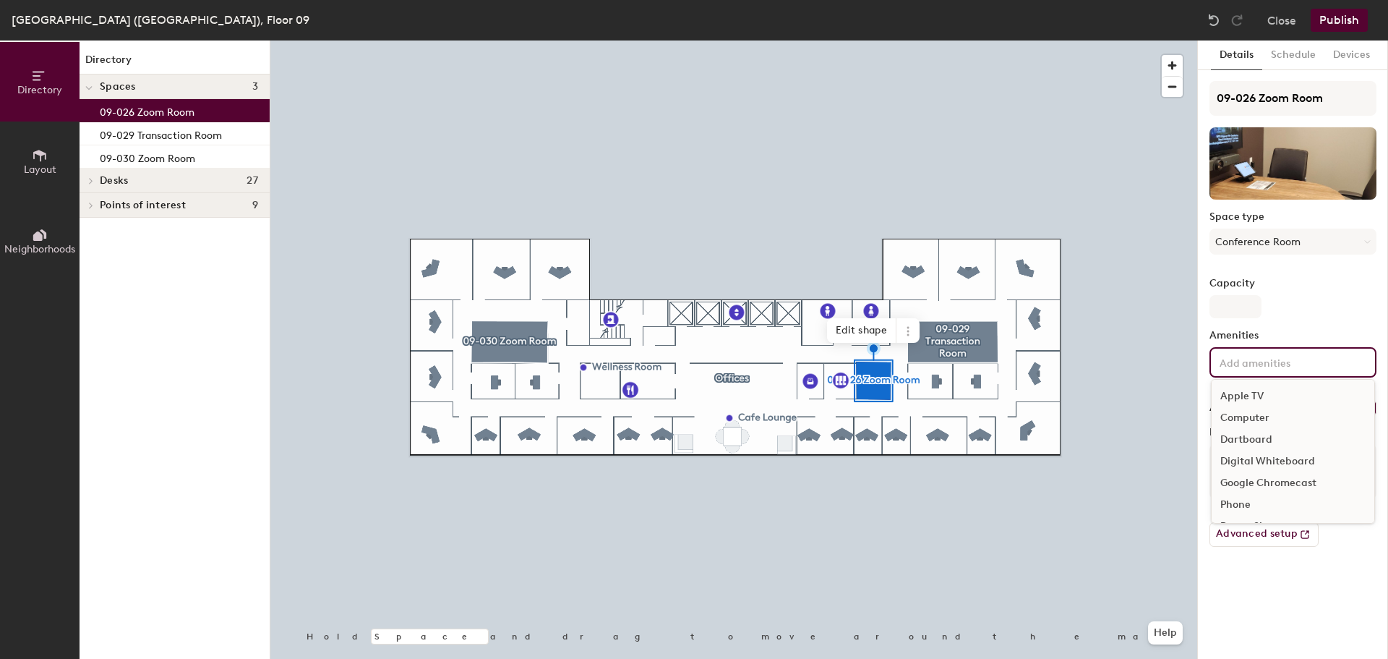
click at [1257, 368] on input at bounding box center [1282, 361] width 130 height 17
click at [1283, 438] on div "Video Conferencing" at bounding box center [1293, 441] width 163 height 22
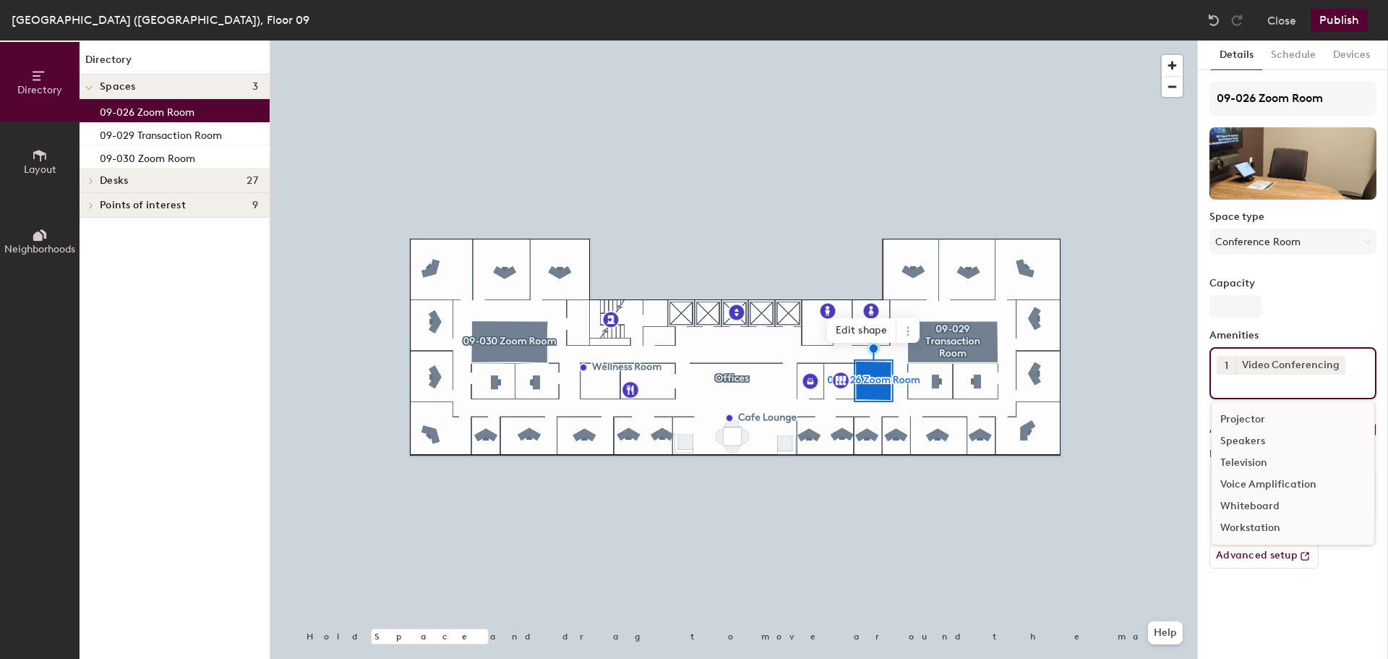
scroll to position [172, 0]
click at [1314, 299] on div "Capacity" at bounding box center [1293, 298] width 167 height 40
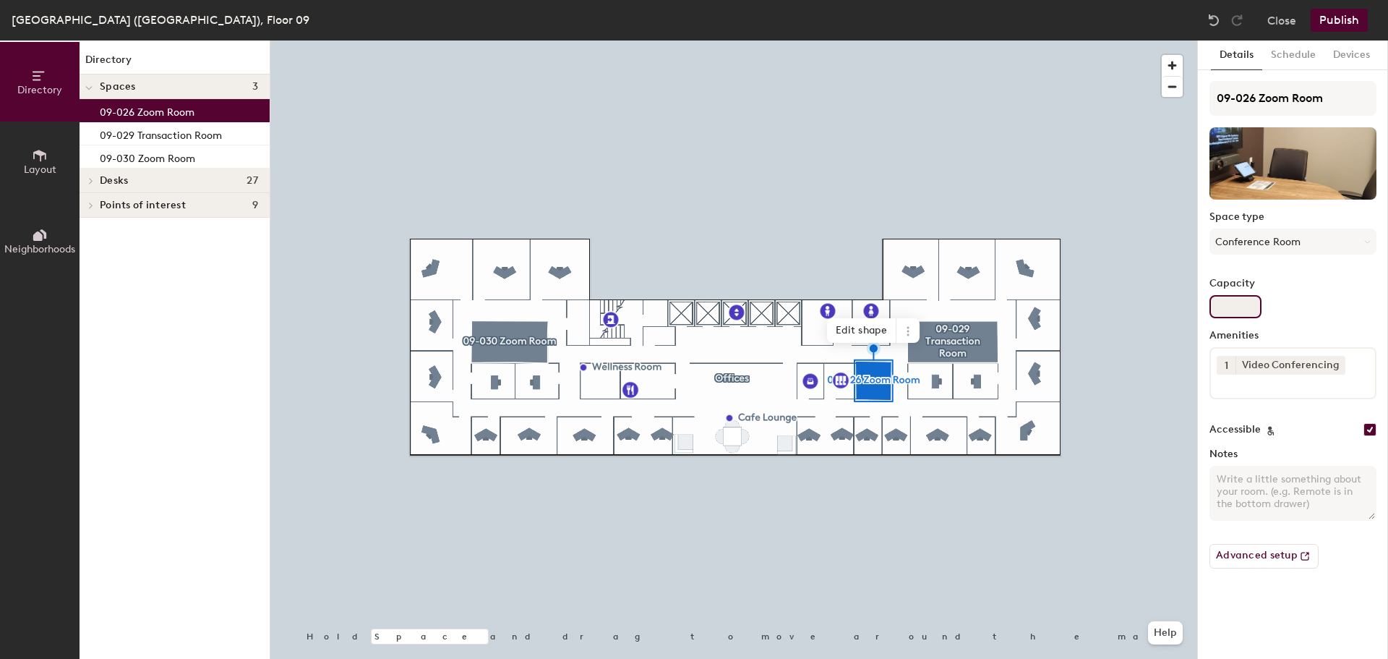
click at [1223, 302] on input "Capacity" at bounding box center [1236, 306] width 52 height 23
type input "2"
click at [1322, 243] on button "Conference Room" at bounding box center [1293, 241] width 167 height 26
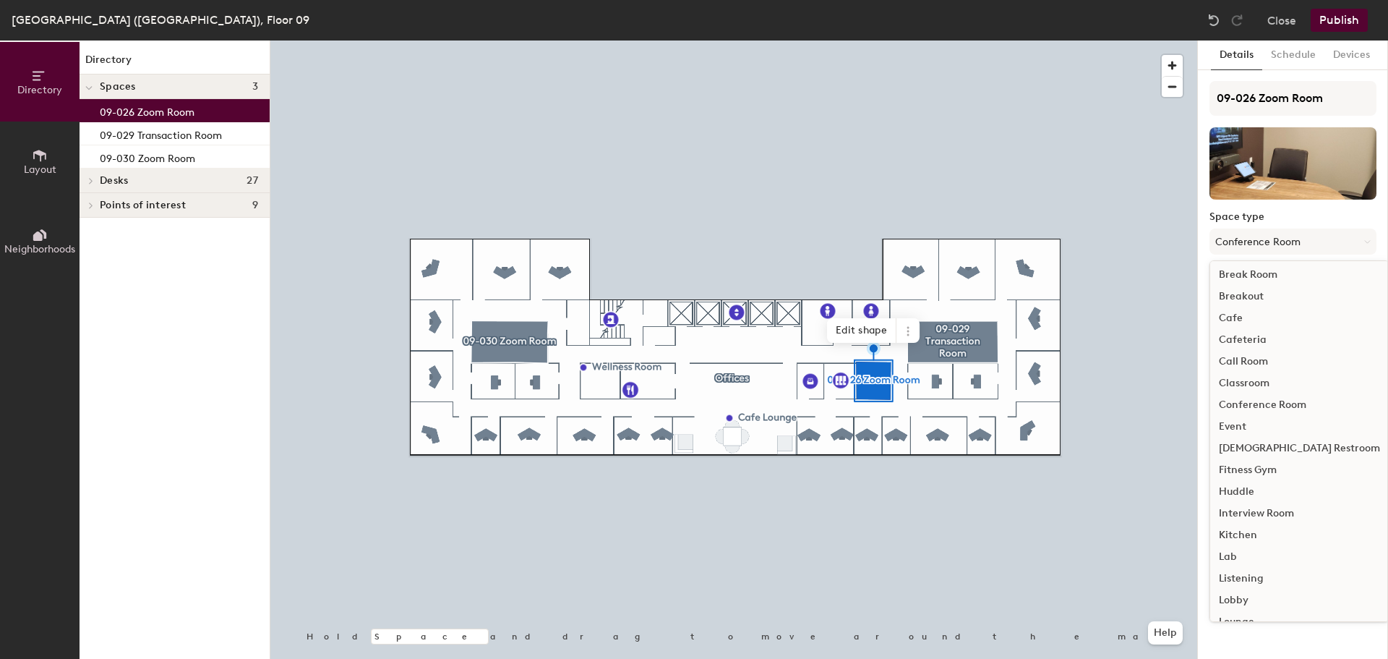
scroll to position [0, 0]
click at [1260, 403] on div "Conference Room" at bounding box center [1299, 408] width 179 height 22
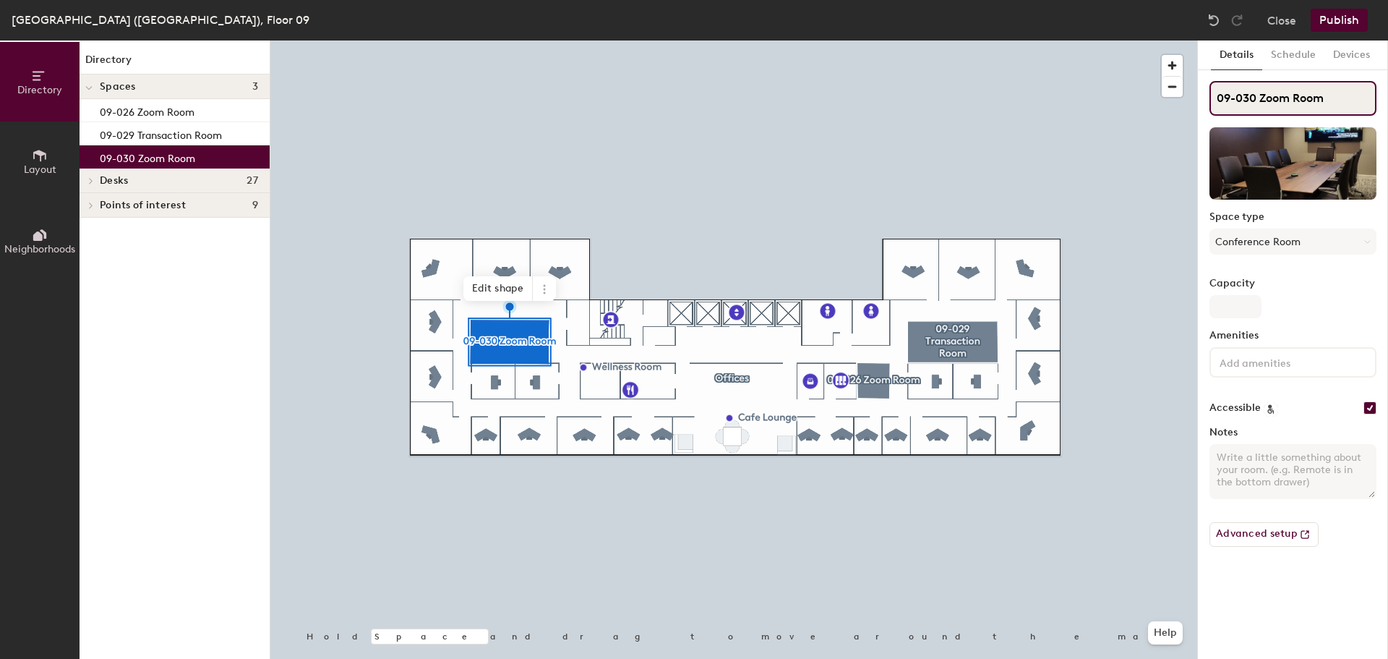
click at [1261, 94] on input "09-030 Zoom Room" at bounding box center [1293, 98] width 167 height 35
type input "09-030 Meeting Room"
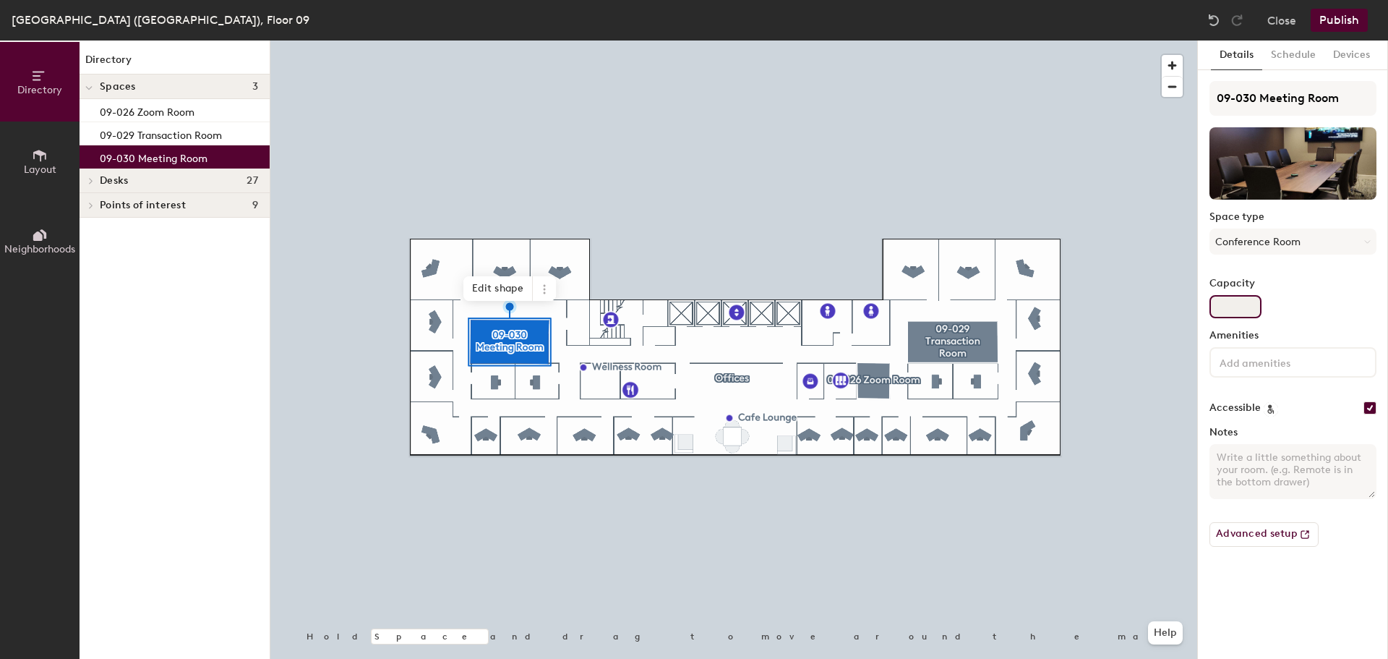
click at [1246, 304] on input "Capacity" at bounding box center [1236, 306] width 52 height 23
type input "10"
click at [1275, 356] on input at bounding box center [1282, 361] width 130 height 17
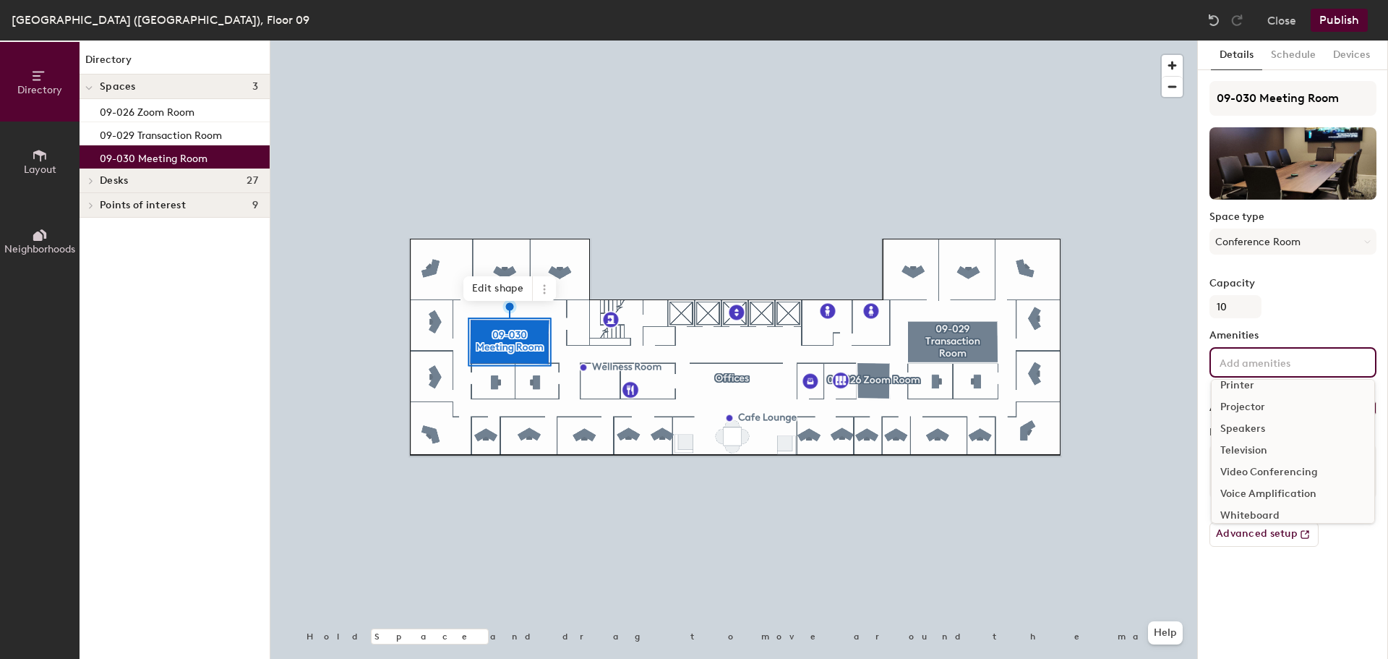
scroll to position [165, 0]
click at [1286, 469] on div "Video Conferencing" at bounding box center [1293, 470] width 163 height 22
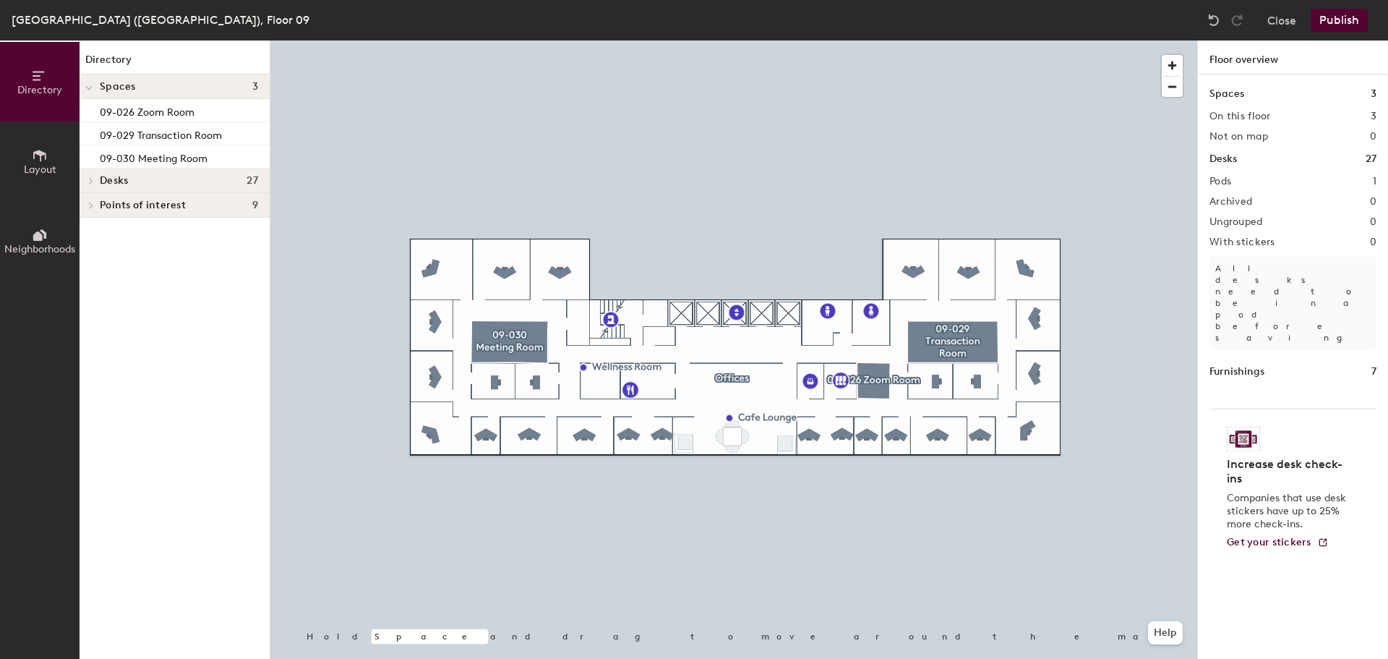
click at [38, 165] on span "Layout" at bounding box center [40, 169] width 33 height 12
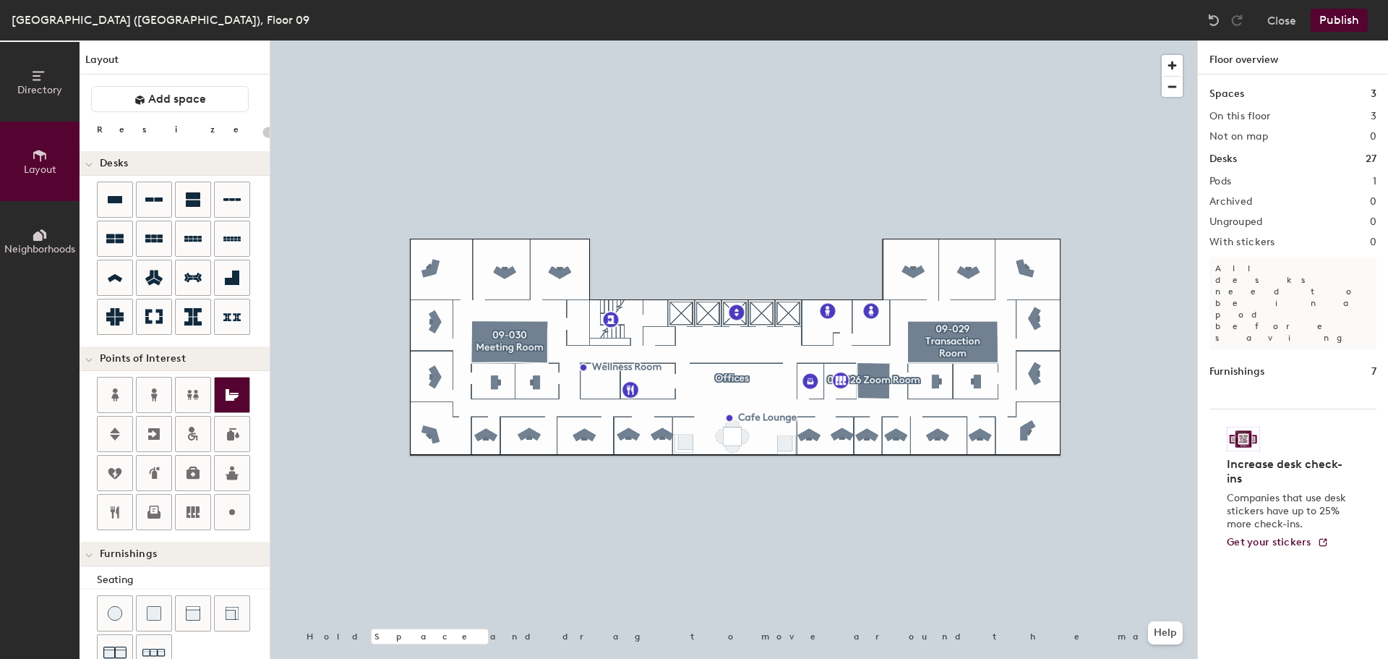
click at [1050, 251] on div "Directory Layout Neighborhoods Layout Add space Resize Desks Points of Interest…" at bounding box center [694, 349] width 1388 height 618
type input "20"
type input "Fire Escape"
click at [1091, 287] on span "Done" at bounding box center [1087, 283] width 43 height 25
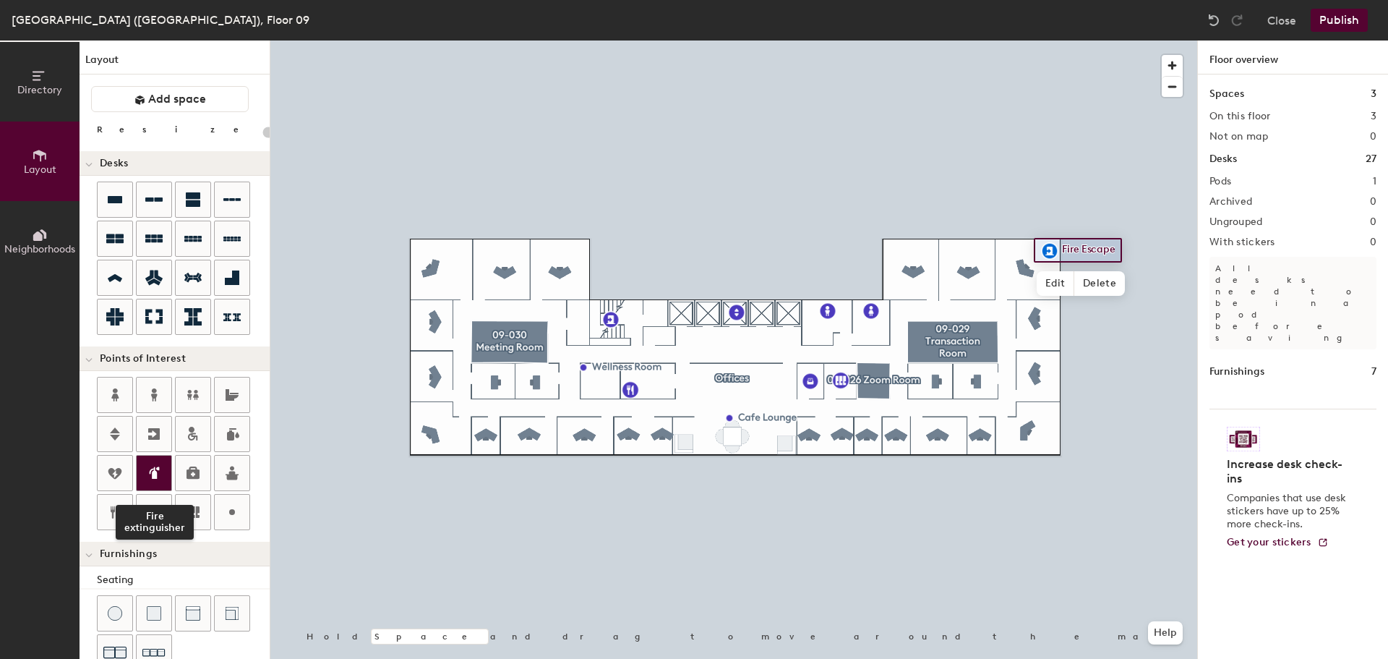
click at [157, 474] on icon at bounding box center [155, 472] width 7 height 12
click at [161, 471] on icon at bounding box center [153, 472] width 17 height 17
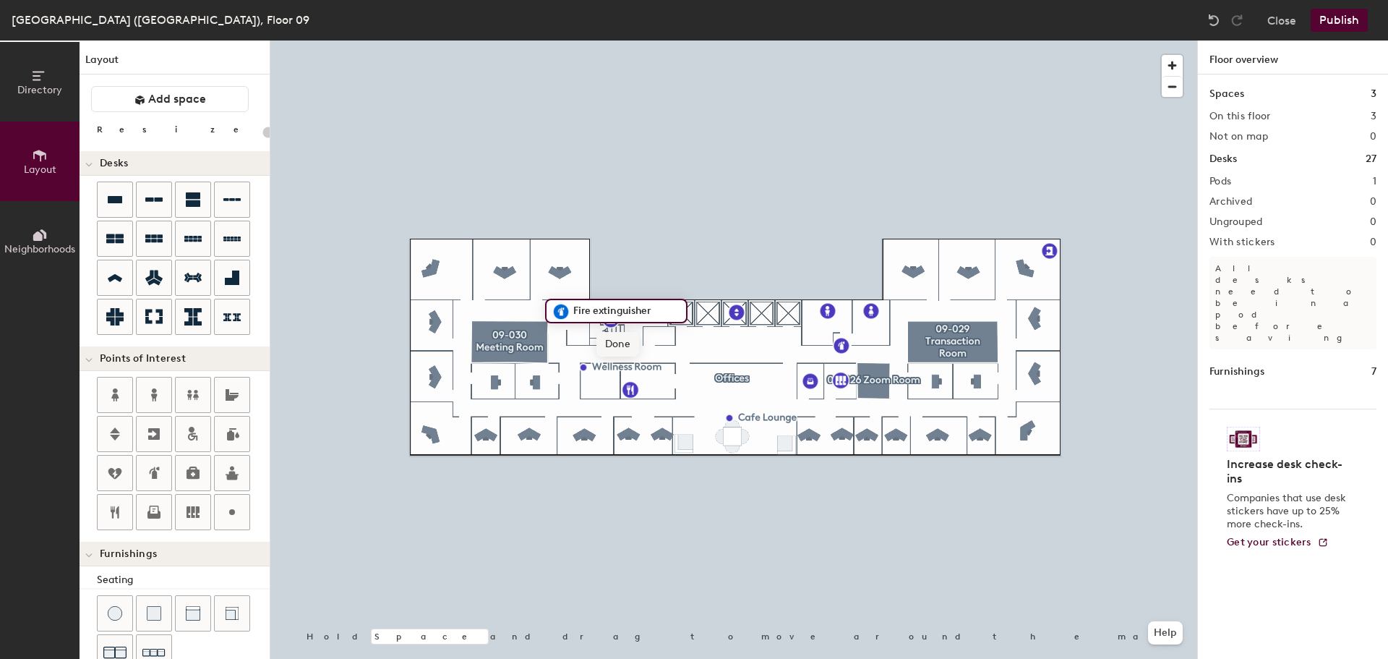
click at [623, 339] on span "Done" at bounding box center [617, 344] width 43 height 25
click at [121, 479] on icon at bounding box center [114, 472] width 17 height 17
click at [681, 364] on span "Done" at bounding box center [682, 366] width 43 height 25
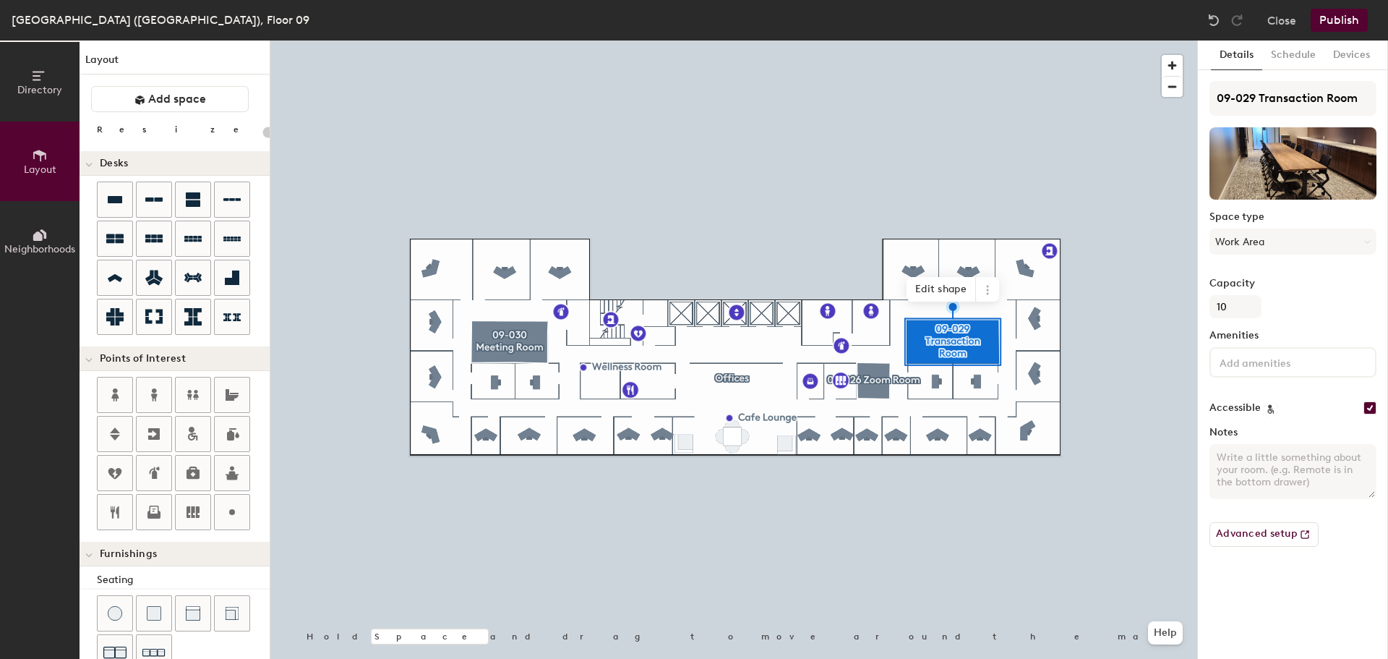
click at [1339, 24] on button "Publish" at bounding box center [1339, 20] width 57 height 23
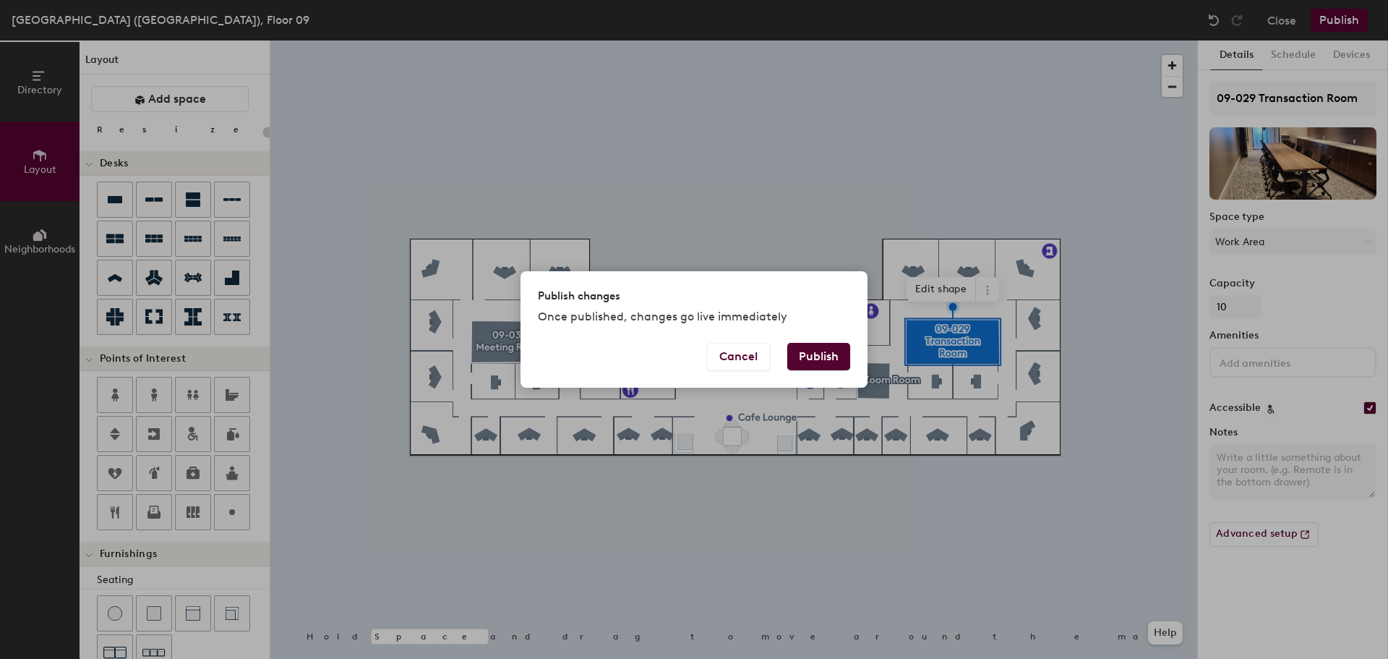
click at [805, 354] on button "Publish" at bounding box center [818, 356] width 63 height 27
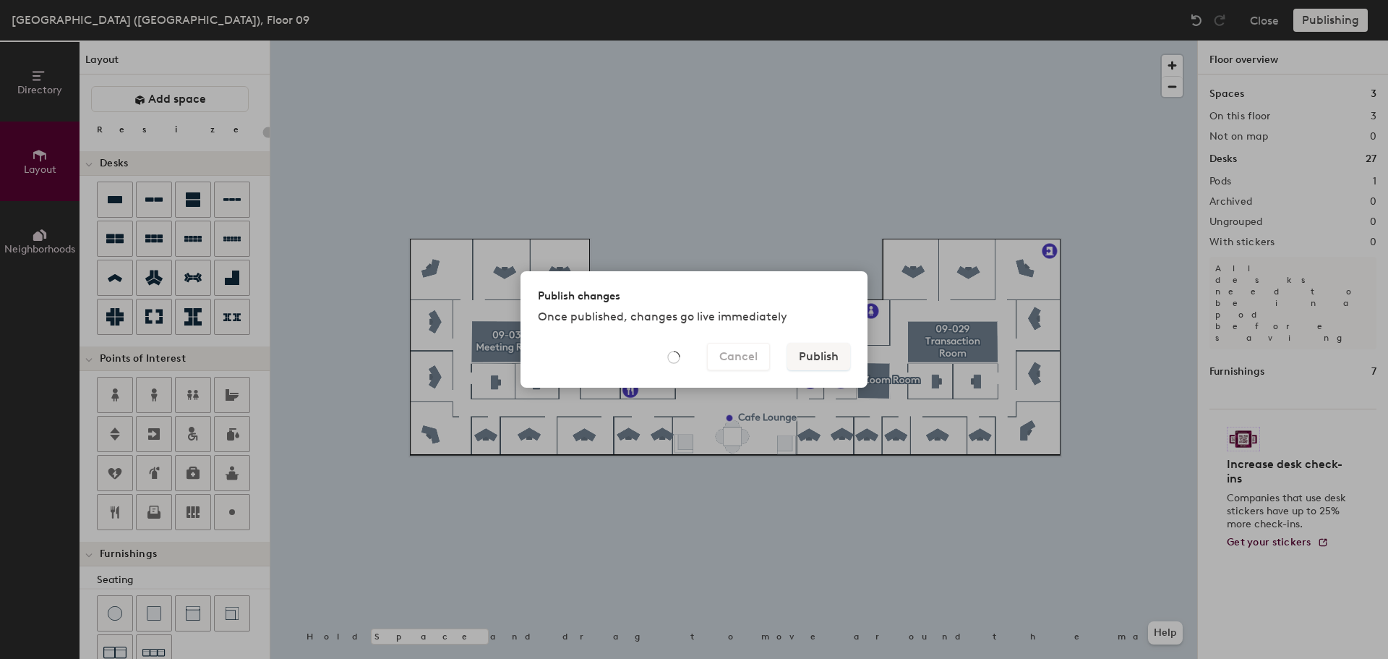
type input "20"
